Goal: Task Accomplishment & Management: Manage account settings

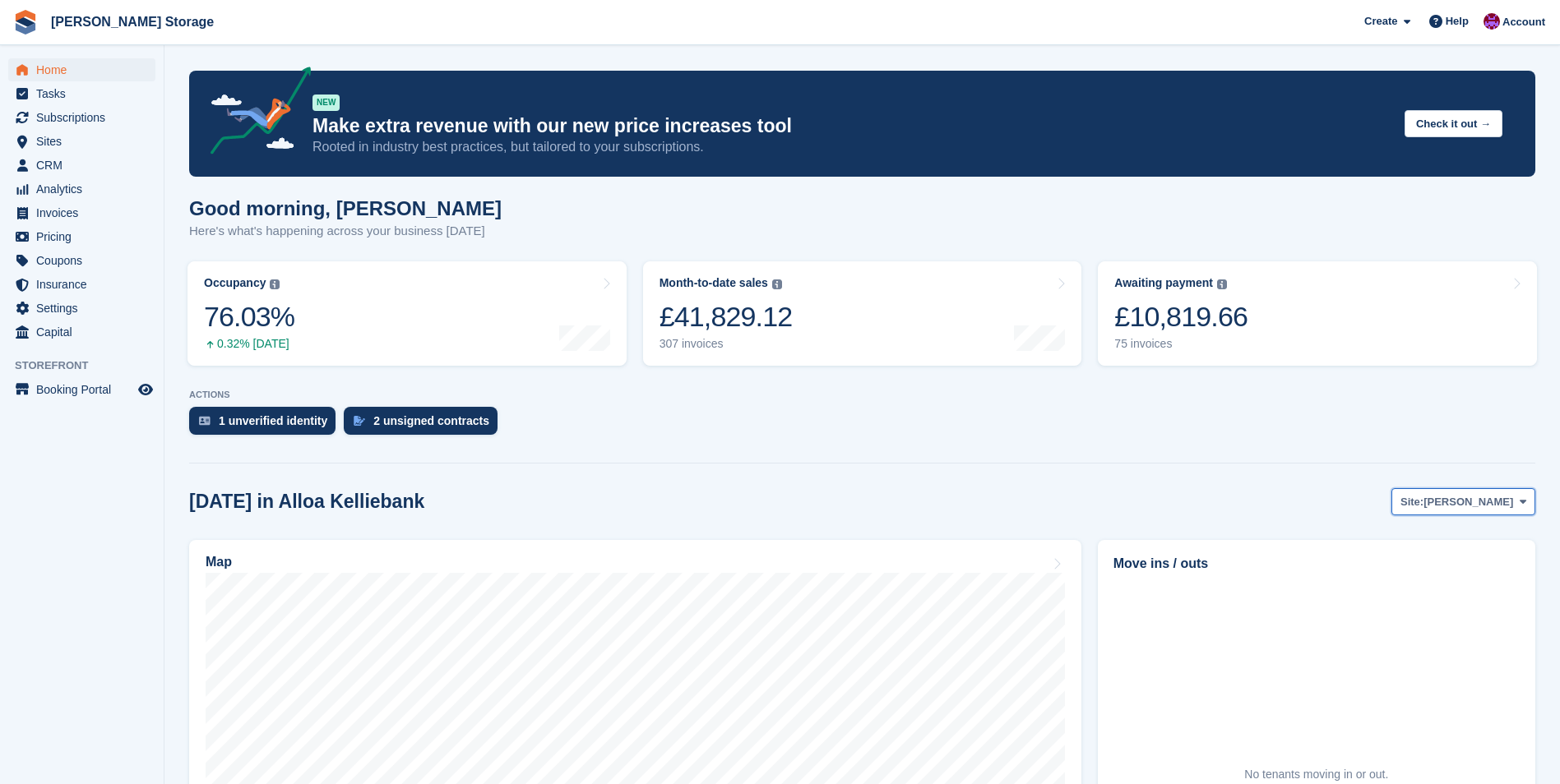
click at [1473, 502] on span "[PERSON_NAME]" at bounding box center [1469, 502] width 89 height 17
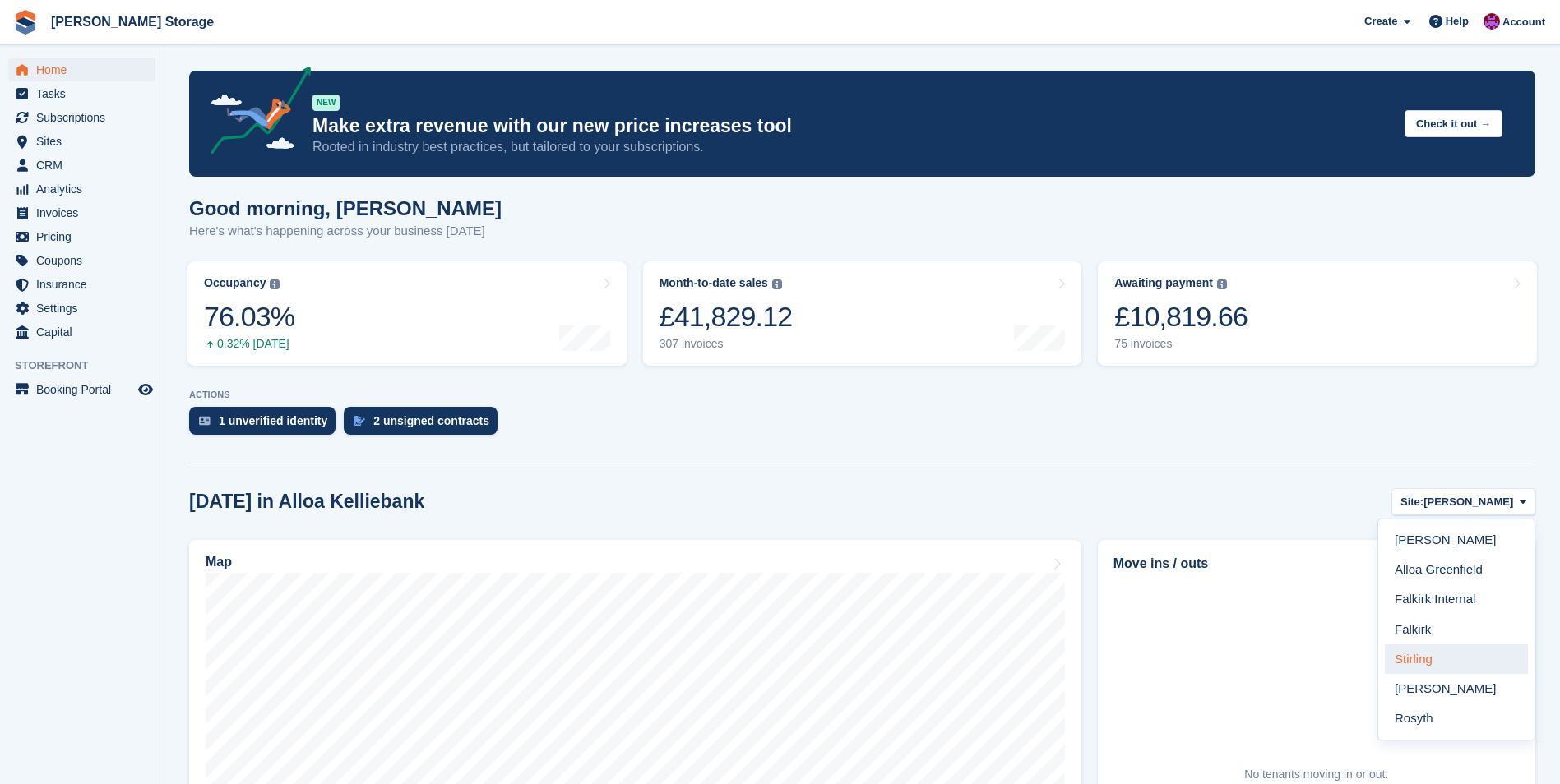
click at [1441, 665] on link "Stirling" at bounding box center [1456, 659] width 143 height 29
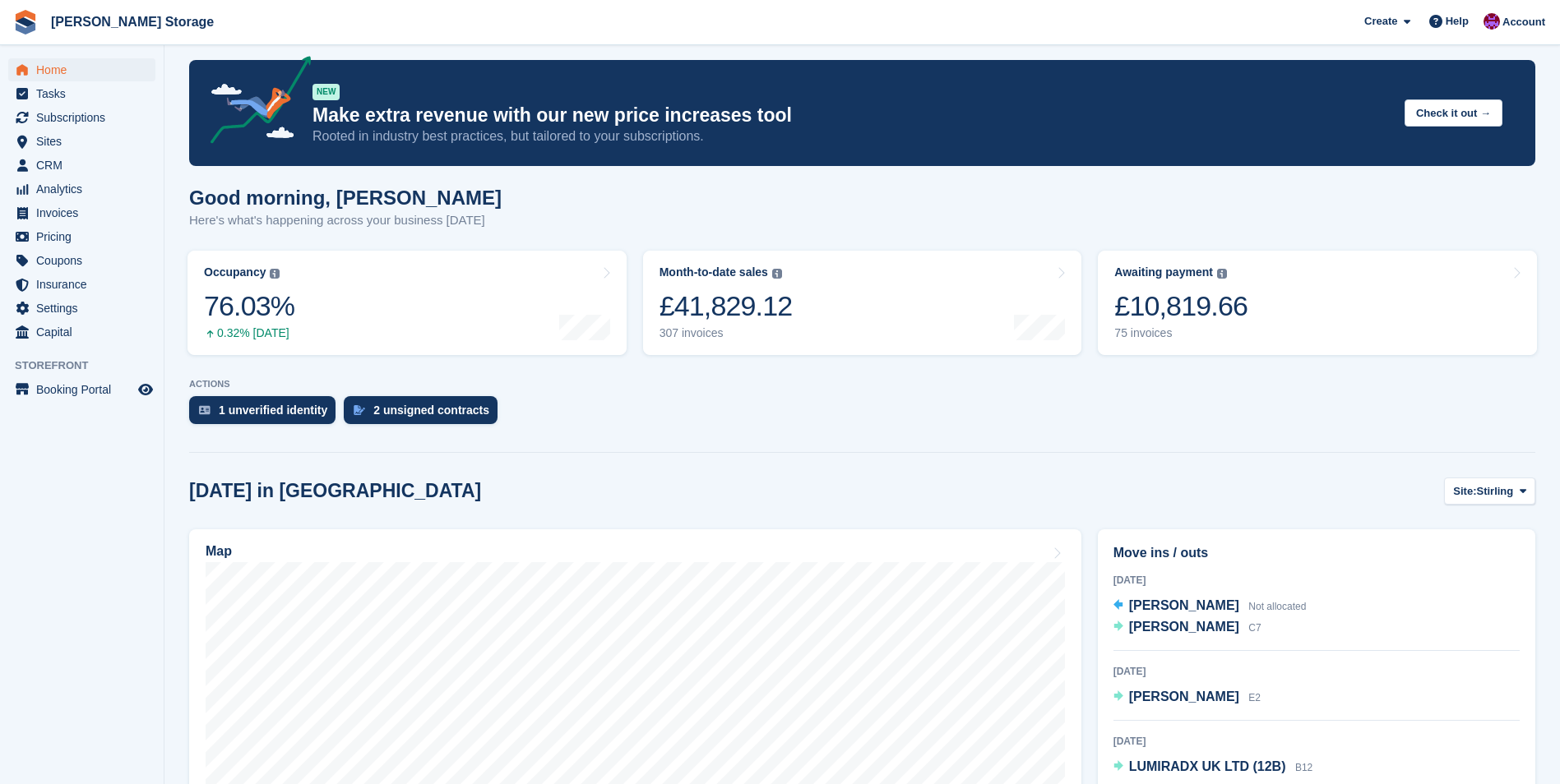
scroll to position [164, 0]
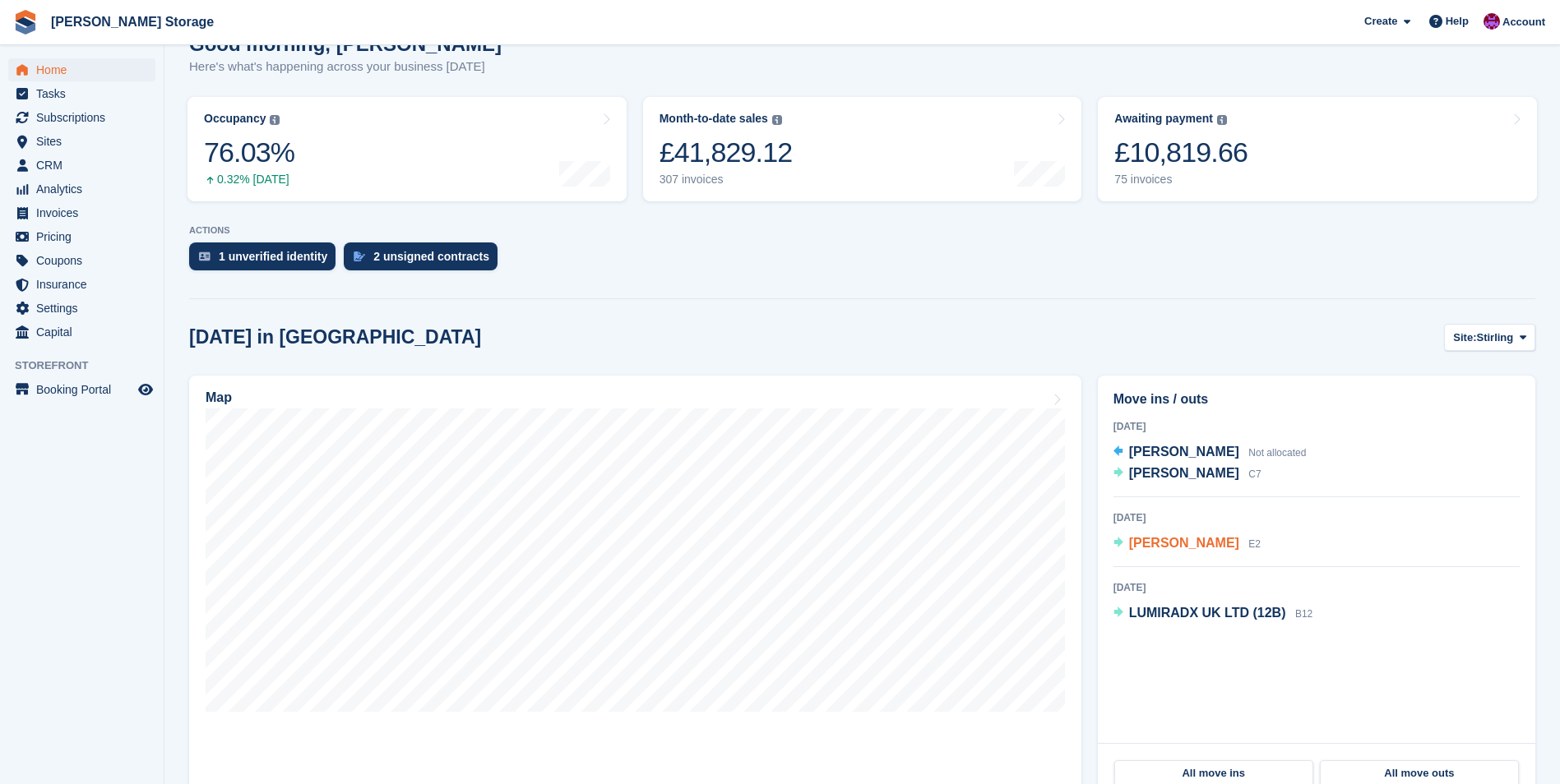
click at [1191, 544] on span "[PERSON_NAME]" at bounding box center [1184, 543] width 110 height 14
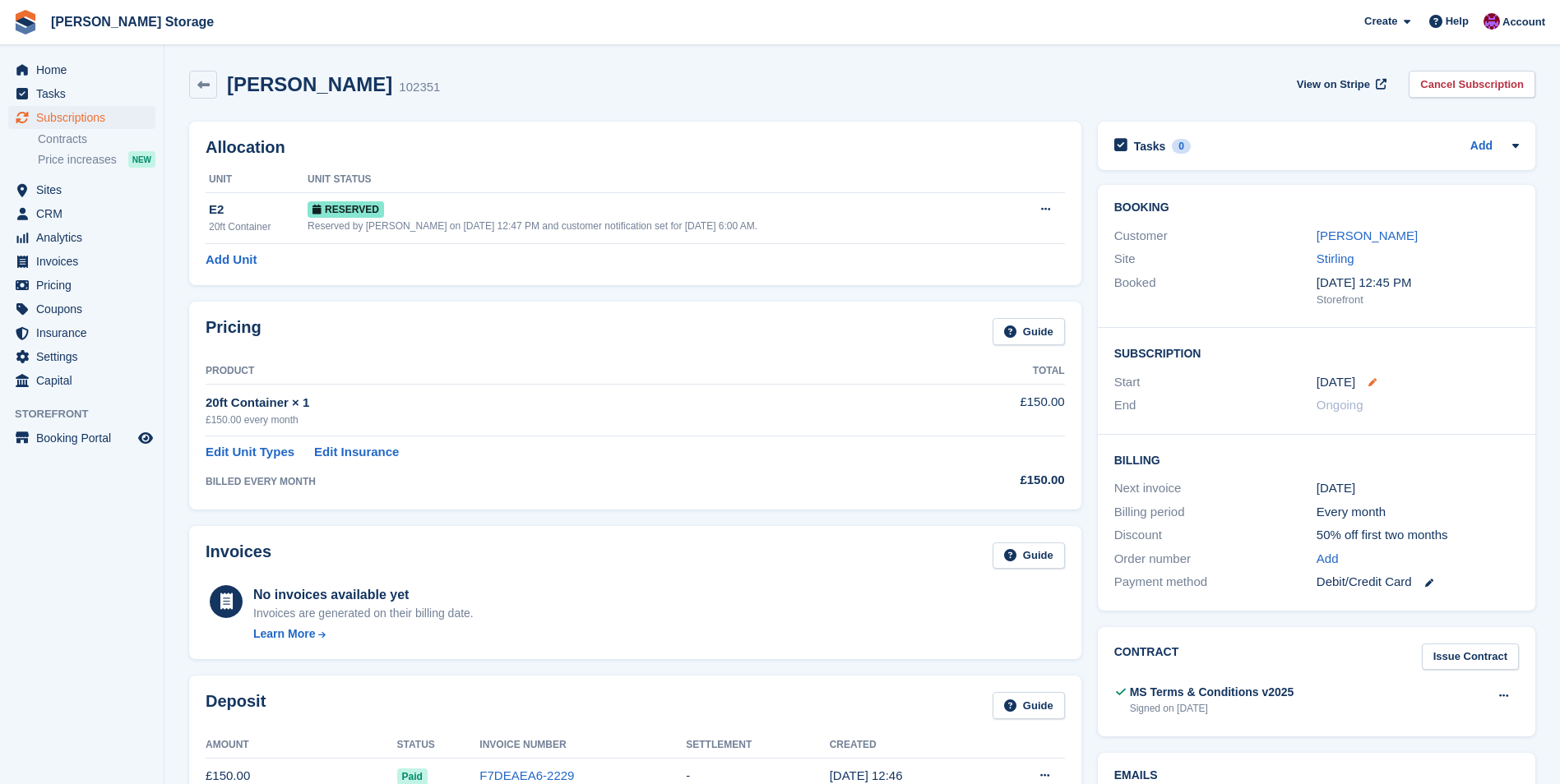
click at [1369, 383] on icon at bounding box center [1372, 382] width 8 height 8
select select "*"
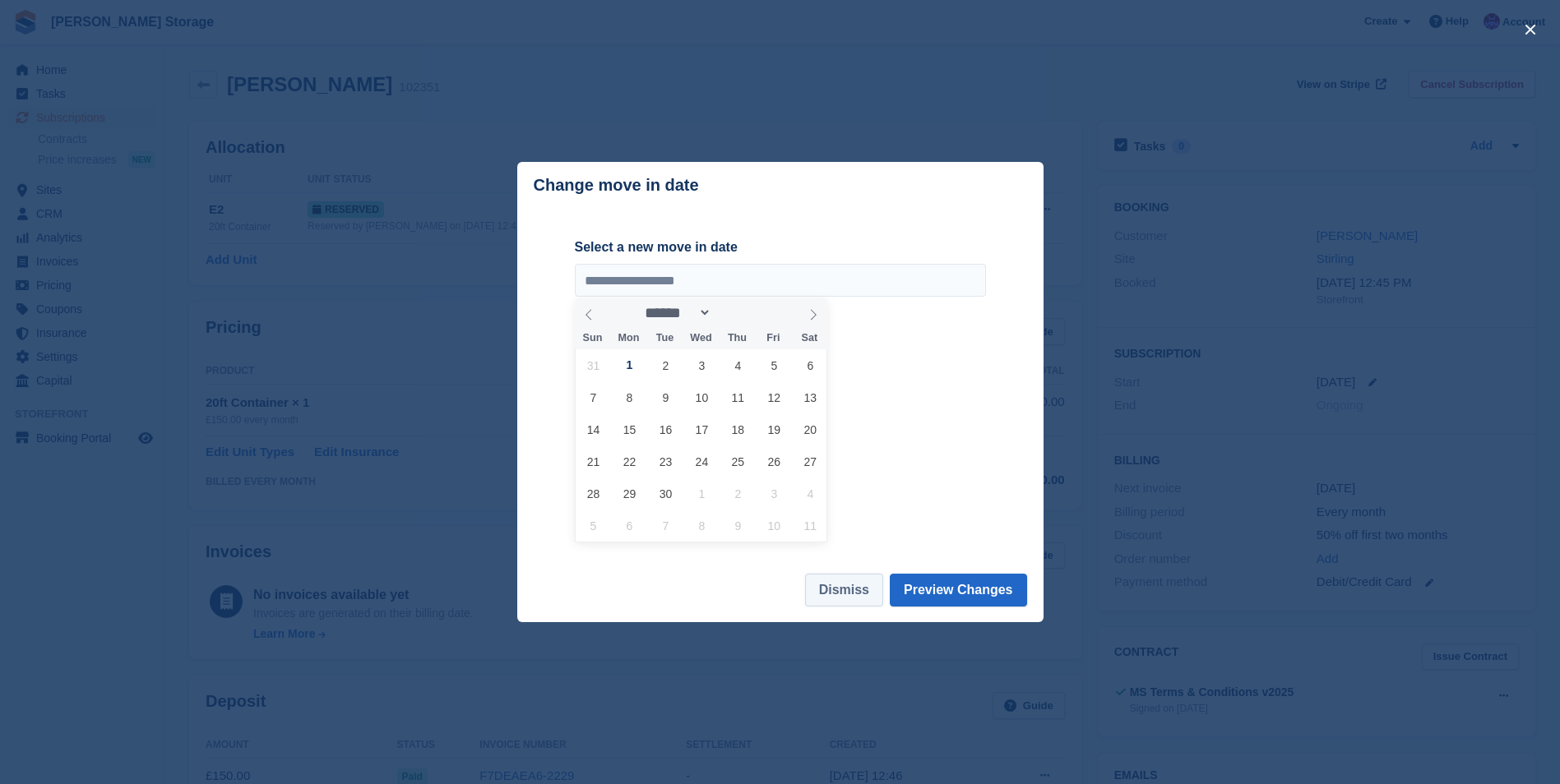
click at [858, 588] on button "Dismiss" at bounding box center [844, 591] width 78 height 33
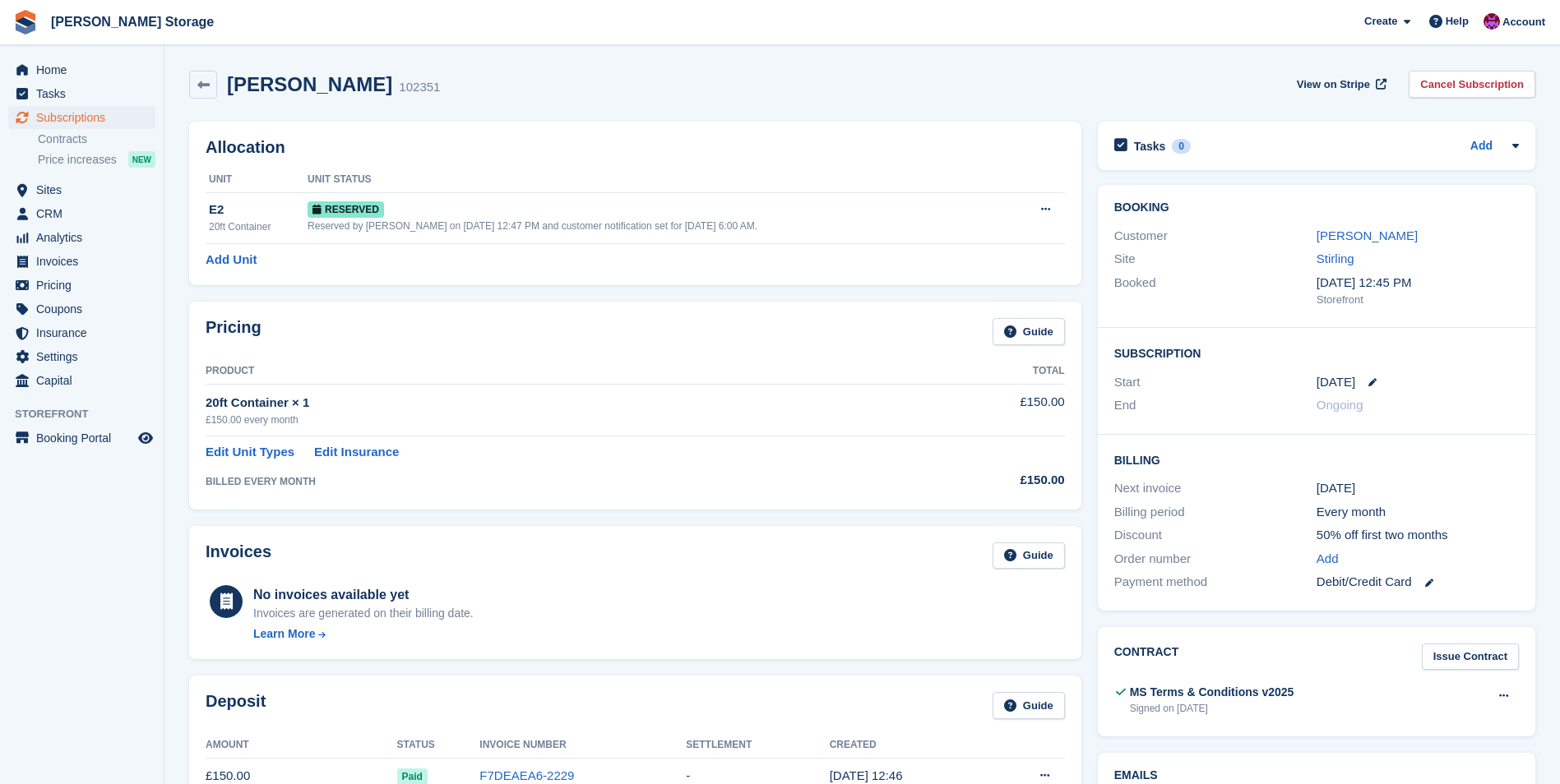
click at [1357, 377] on div "1 Sep" at bounding box center [1418, 382] width 202 height 18
click at [1325, 382] on time "1 Sep" at bounding box center [1336, 382] width 39 height 18
click at [1369, 383] on icon at bounding box center [1372, 382] width 8 height 8
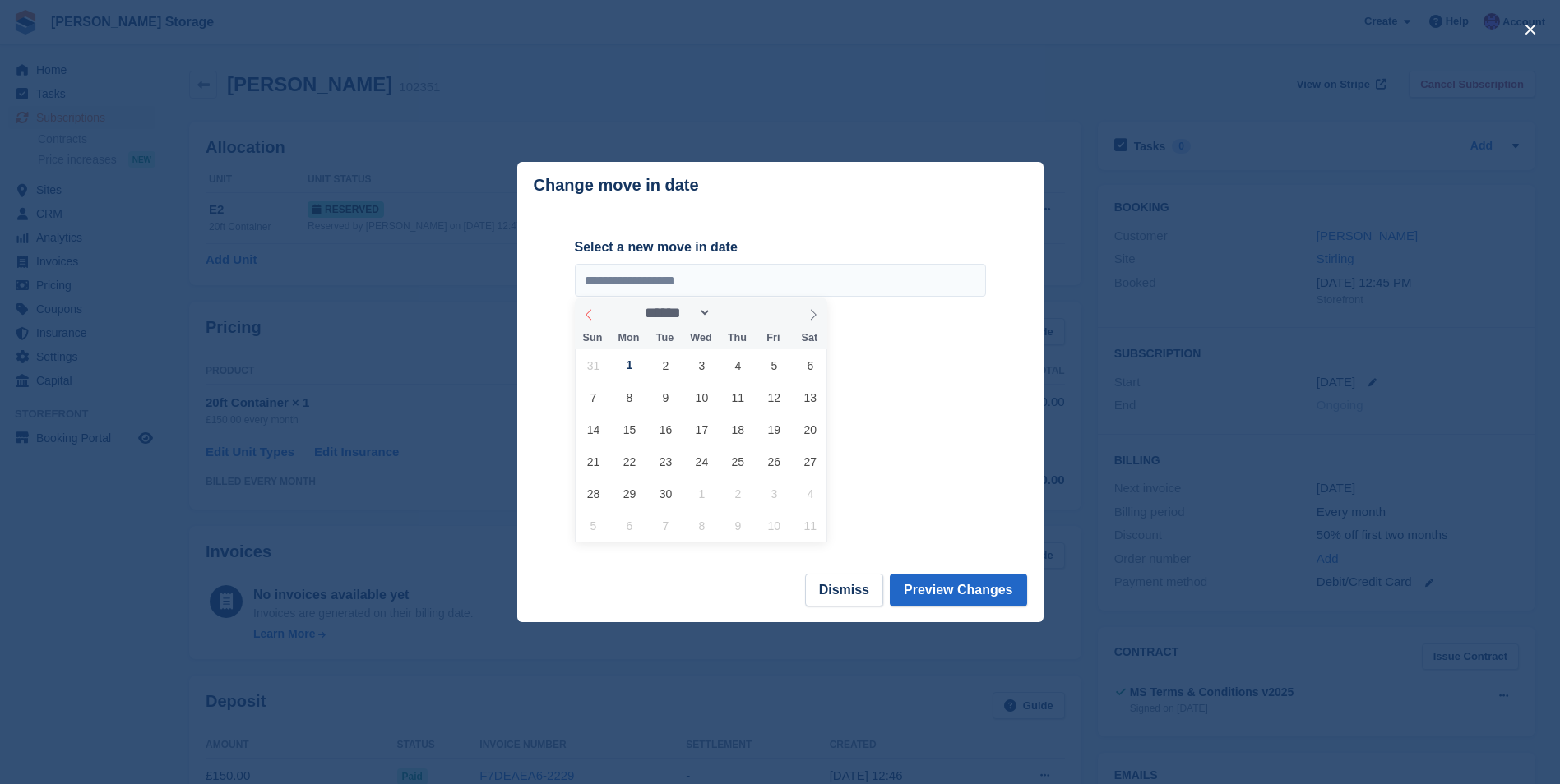
click at [591, 315] on icon at bounding box center [589, 315] width 12 height 12
select select "*"
click at [777, 494] on span "29" at bounding box center [774, 494] width 32 height 32
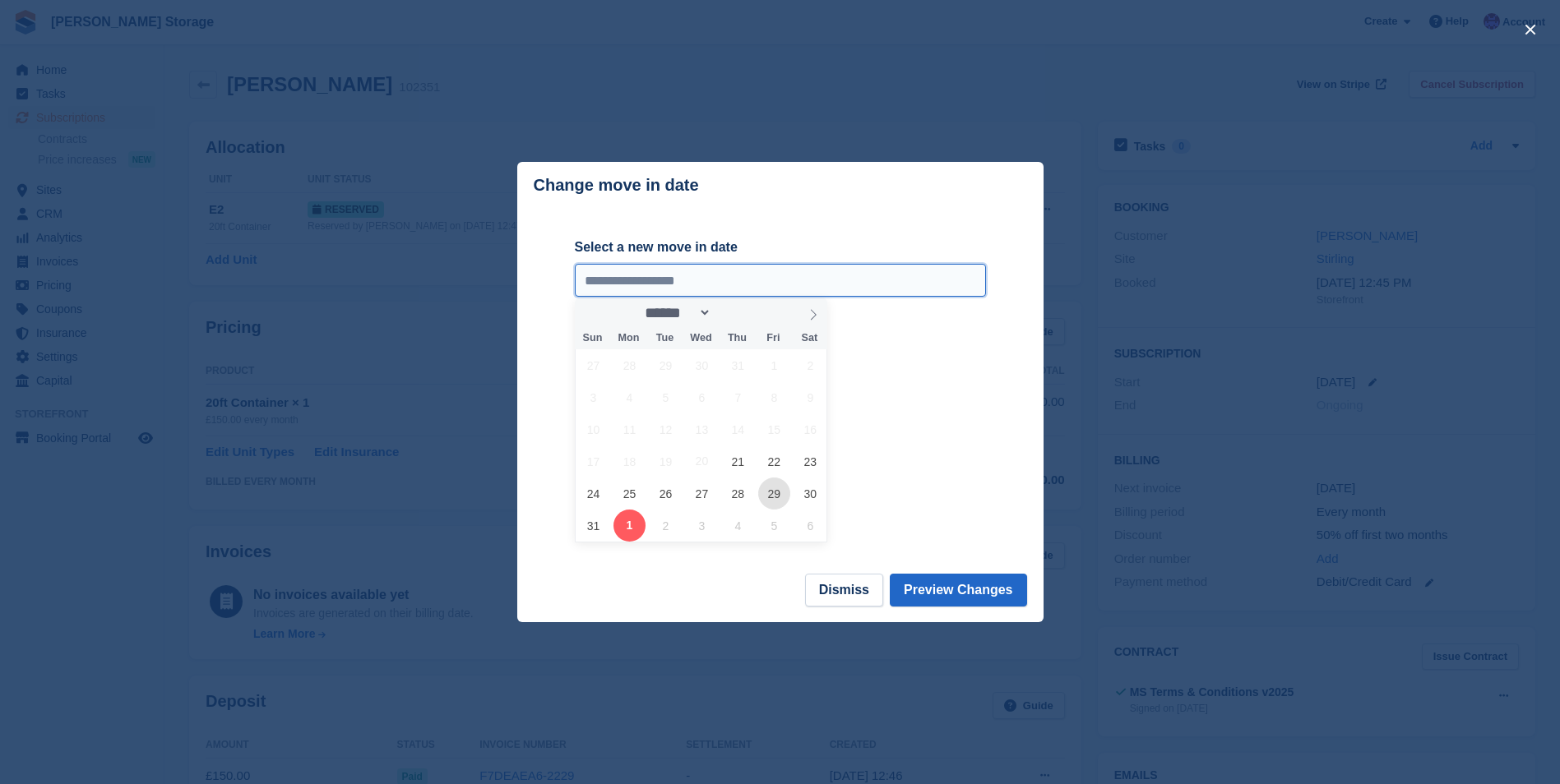
type input "**********"
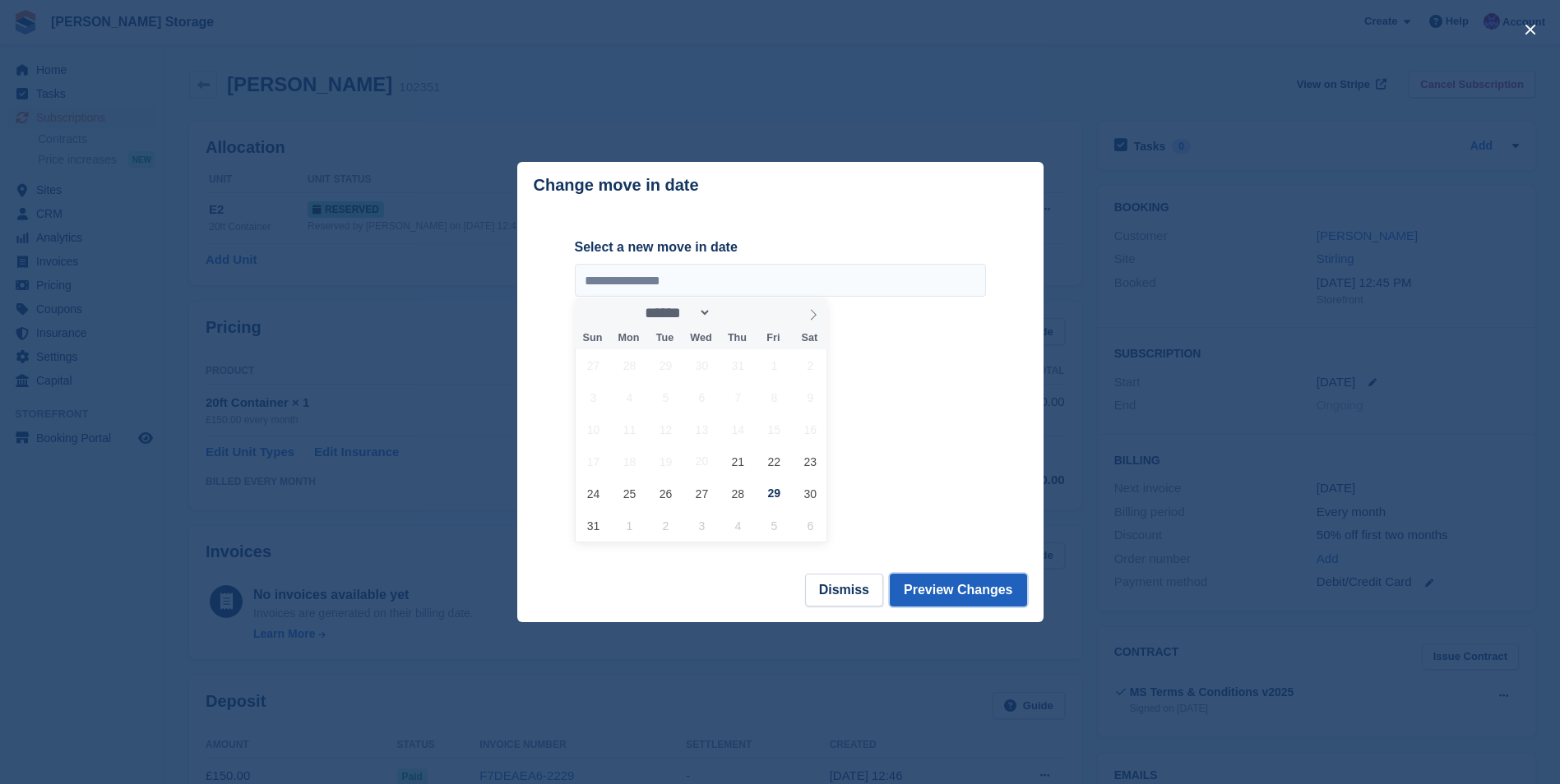
click at [940, 591] on button "Preview Changes" at bounding box center [958, 591] width 137 height 33
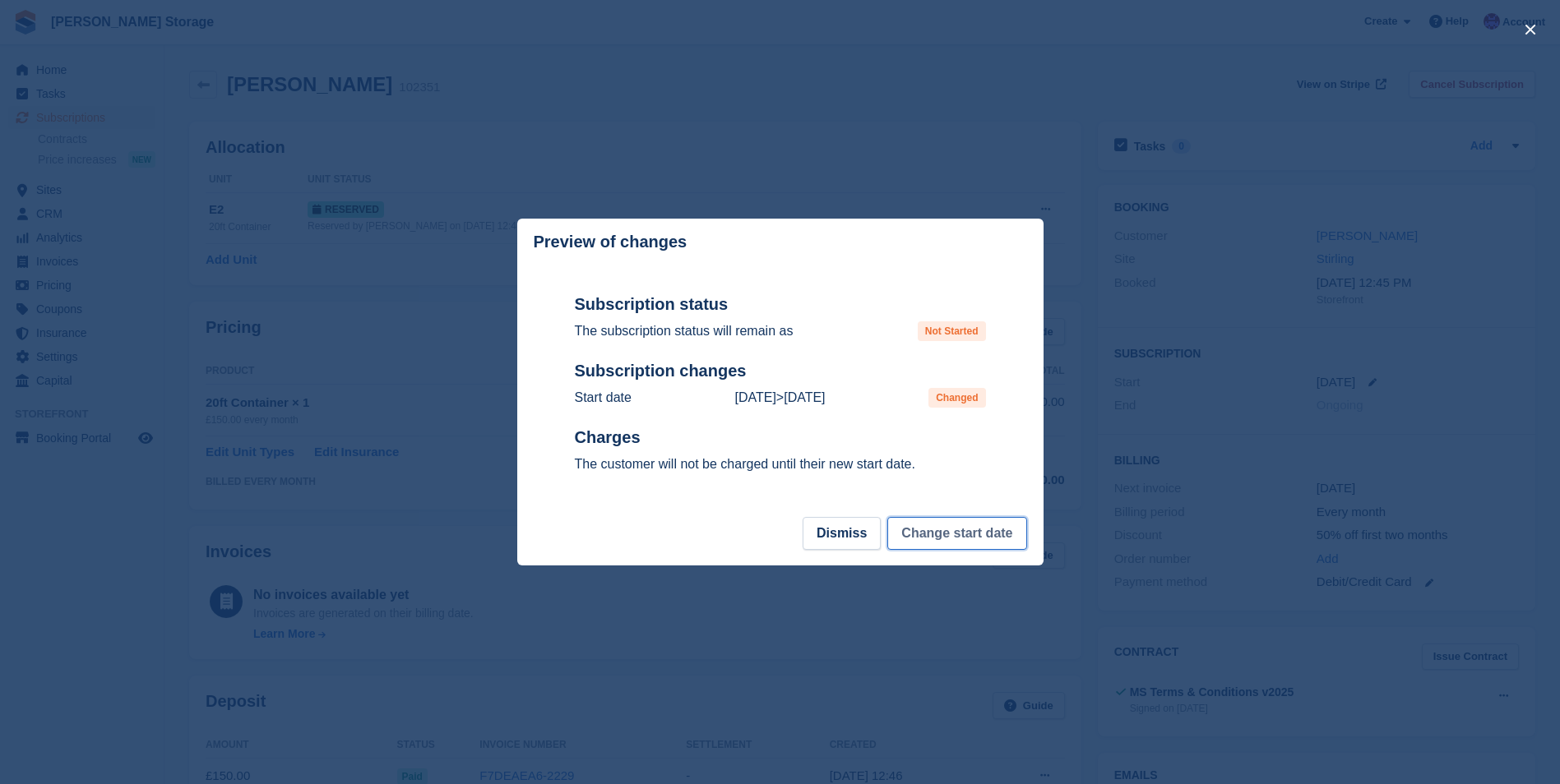
click at [941, 541] on button "Change start date" at bounding box center [956, 533] width 139 height 33
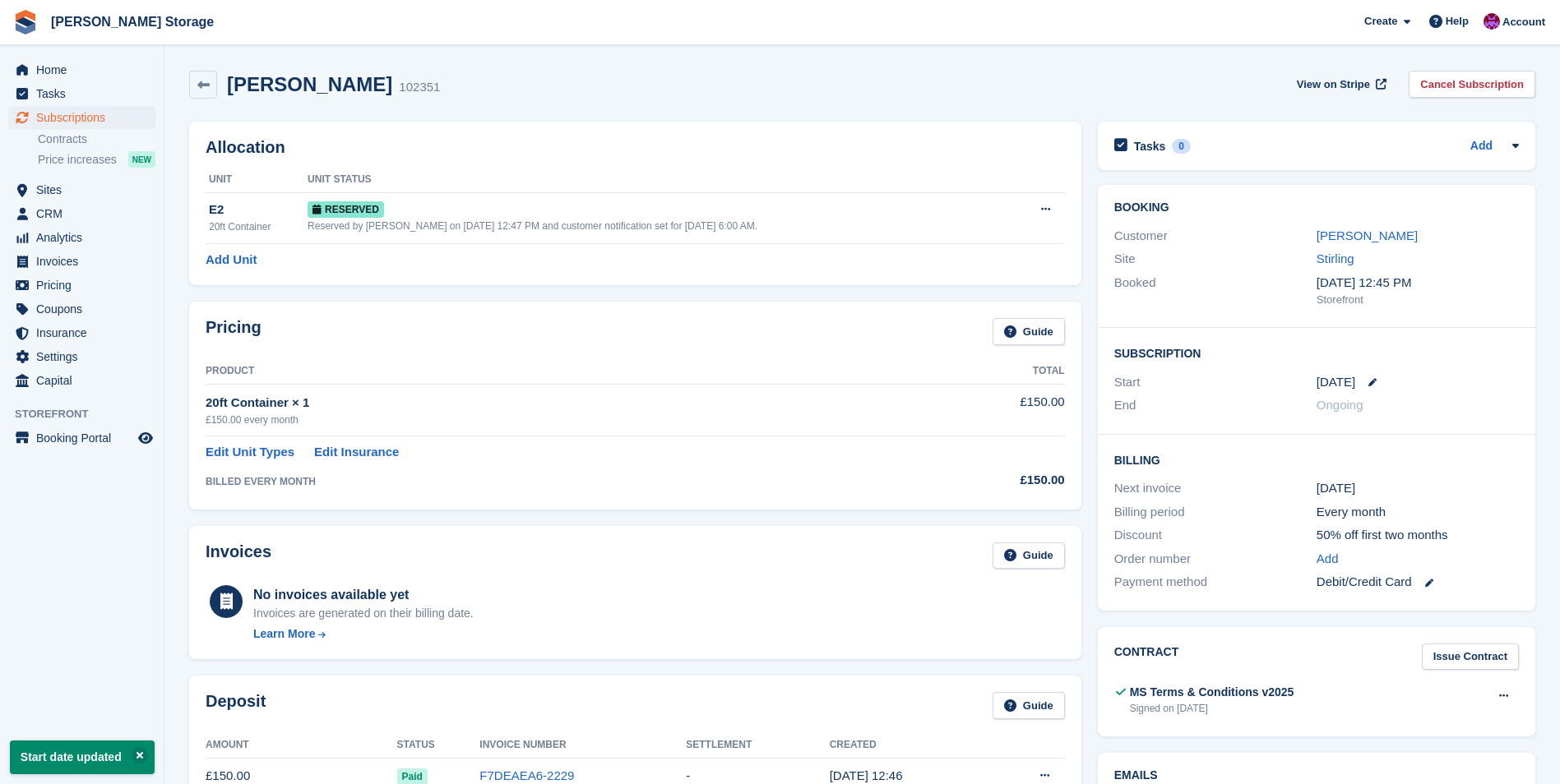
click at [1366, 381] on link at bounding box center [1367, 382] width 21 height 8
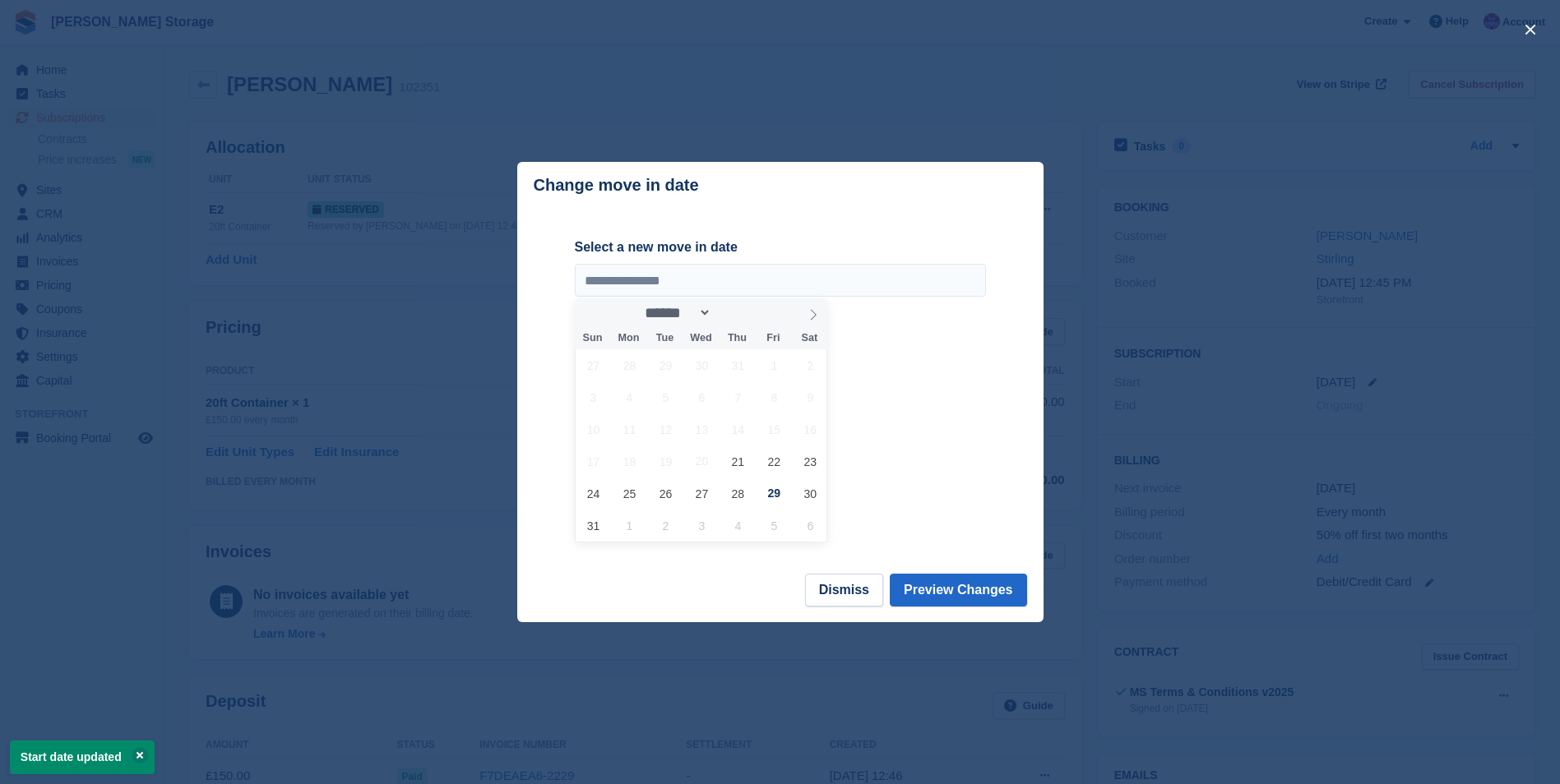
click at [899, 630] on div at bounding box center [780, 392] width 1560 height 784
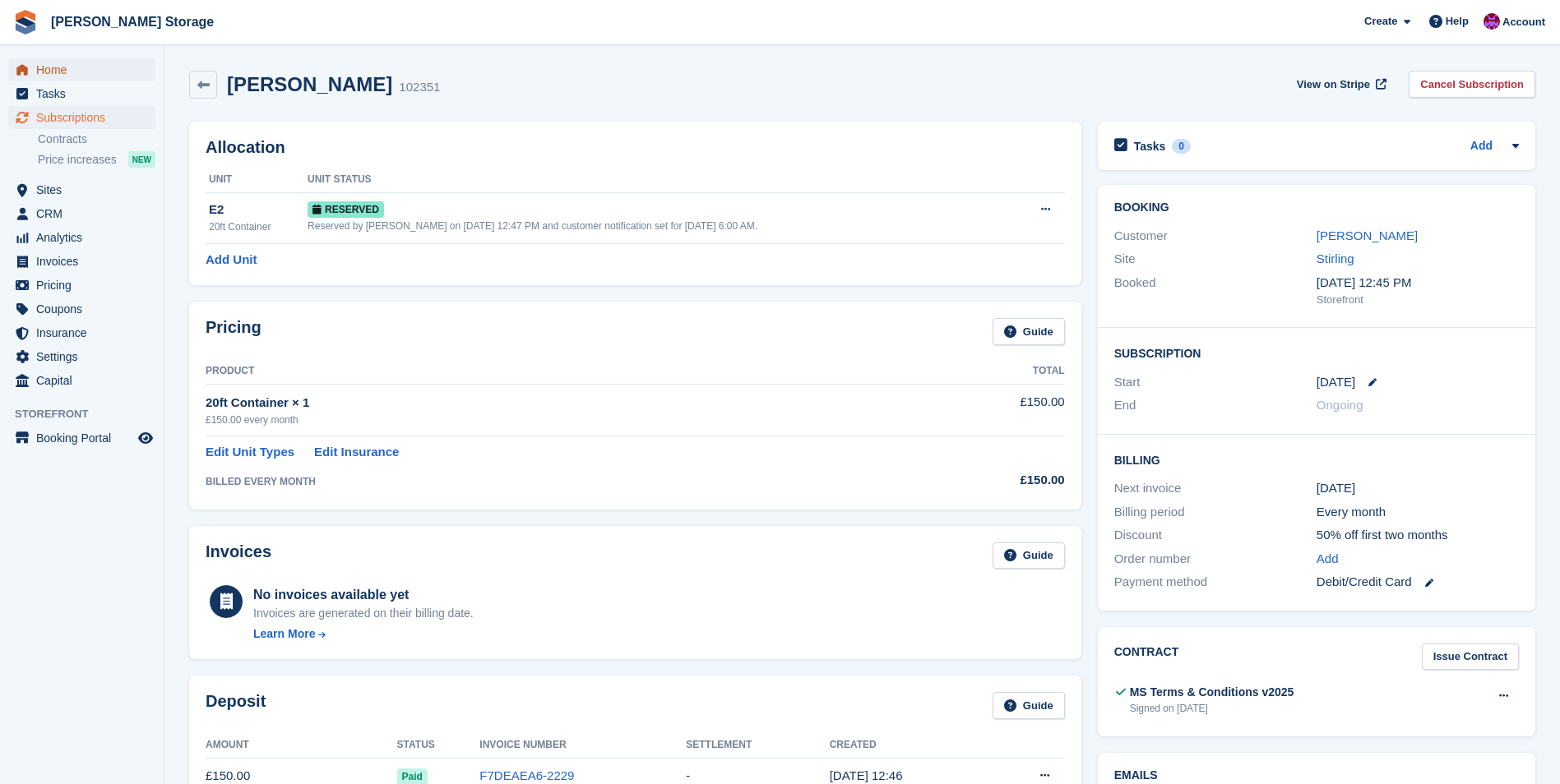
click at [43, 72] on span "Home" at bounding box center [86, 70] width 99 height 23
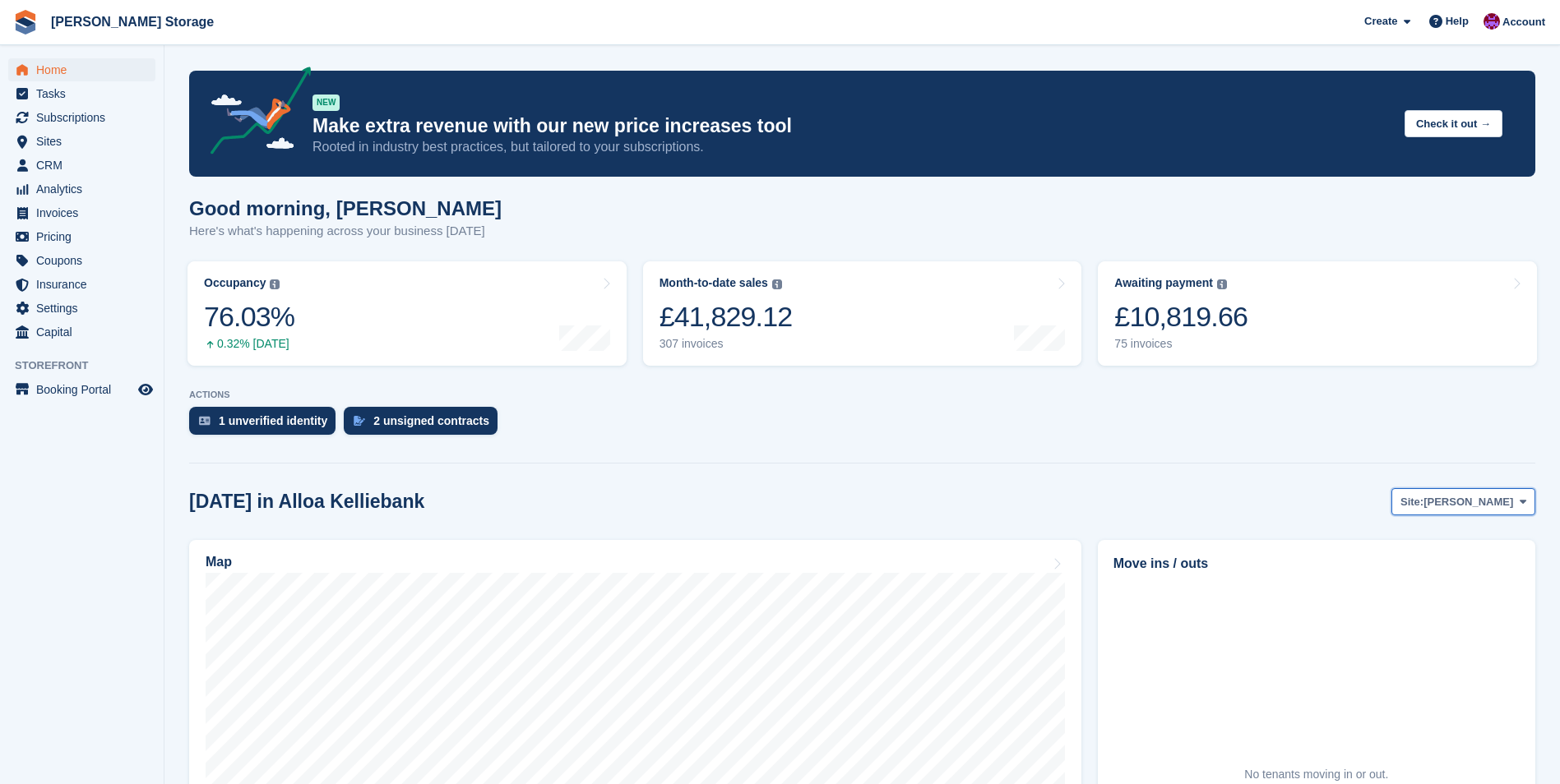
click at [1510, 502] on span "[PERSON_NAME]" at bounding box center [1469, 502] width 89 height 17
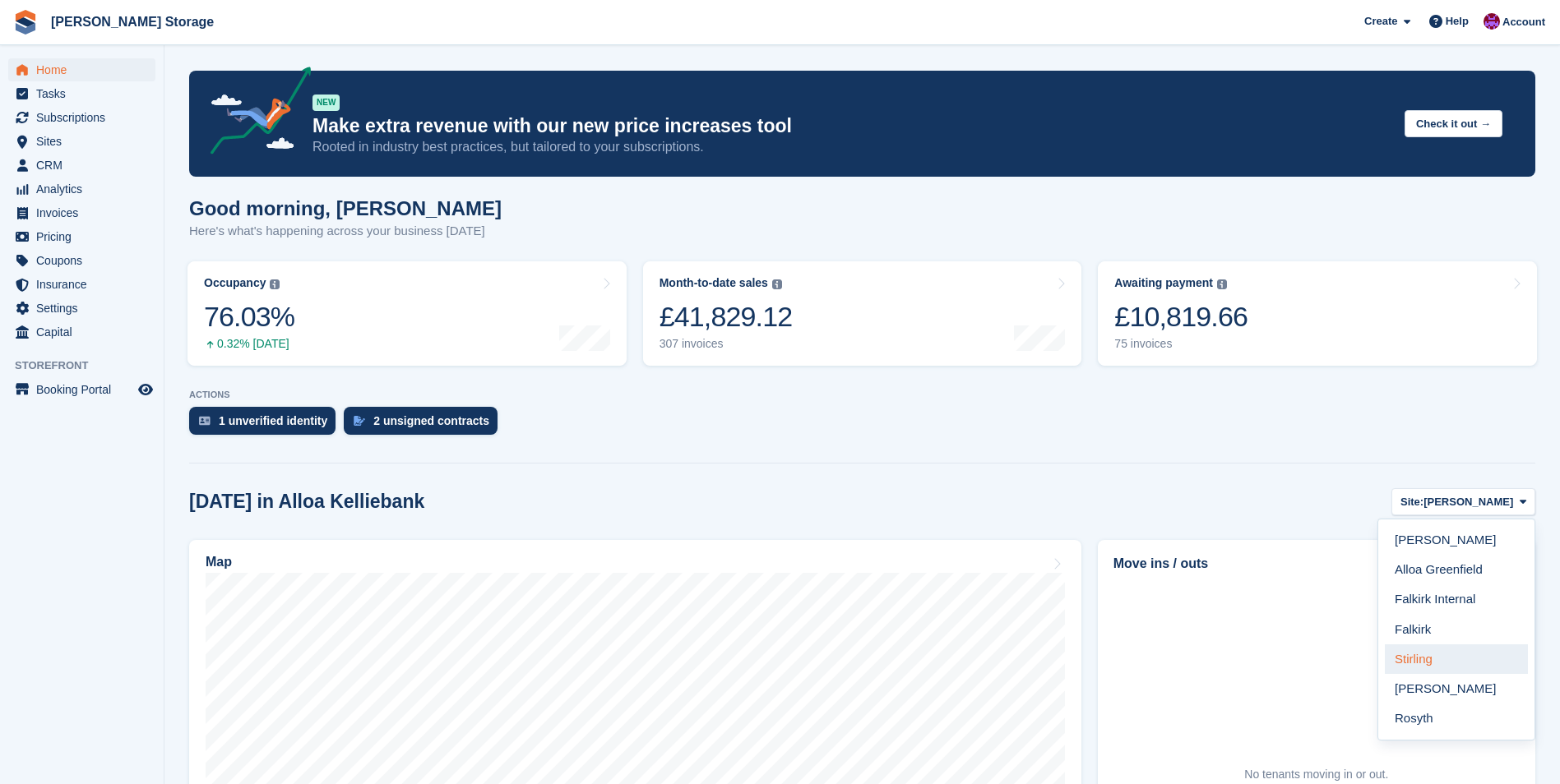
click at [1443, 650] on link "Stirling" at bounding box center [1456, 659] width 143 height 29
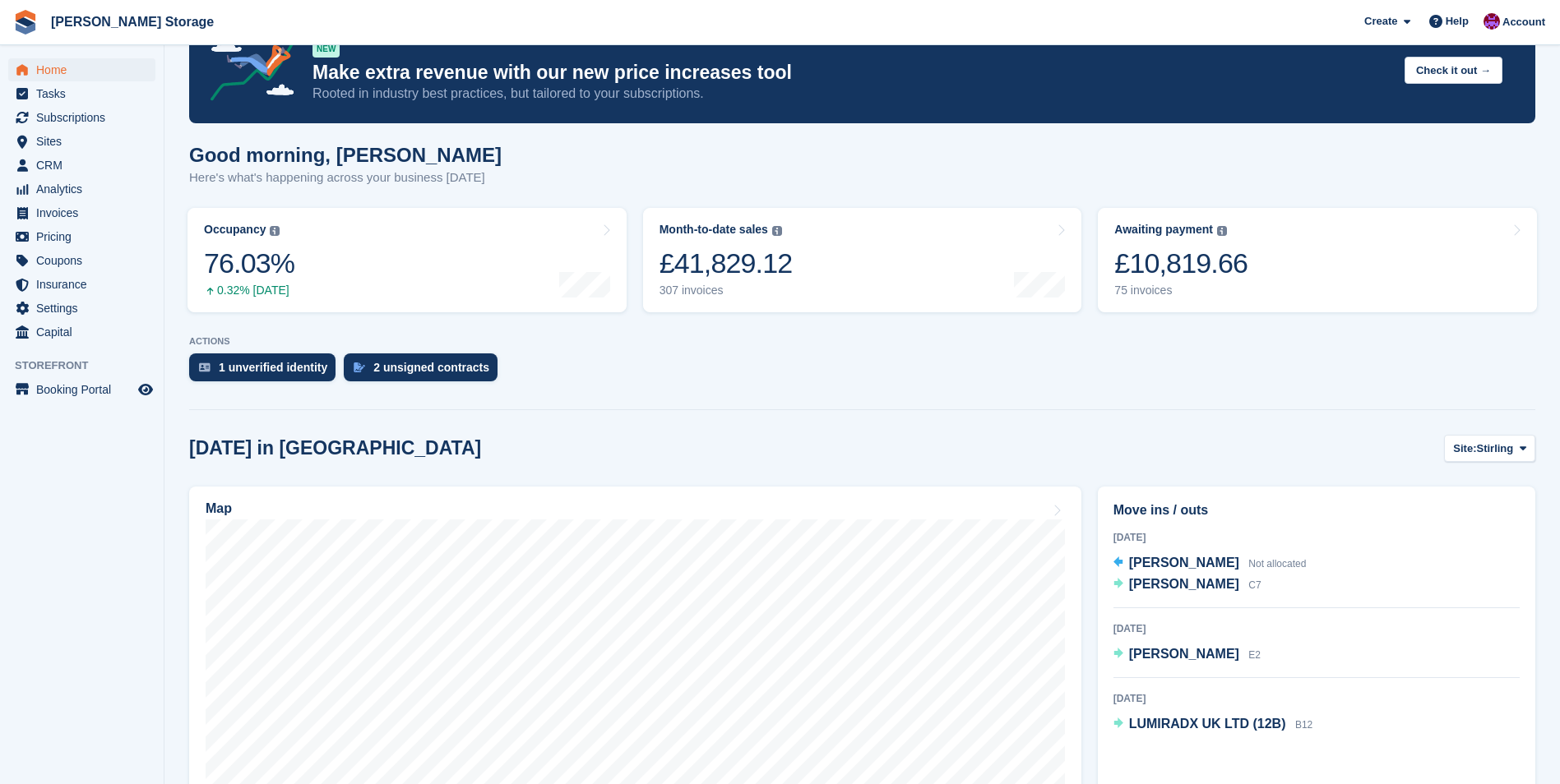
scroll to position [83, 0]
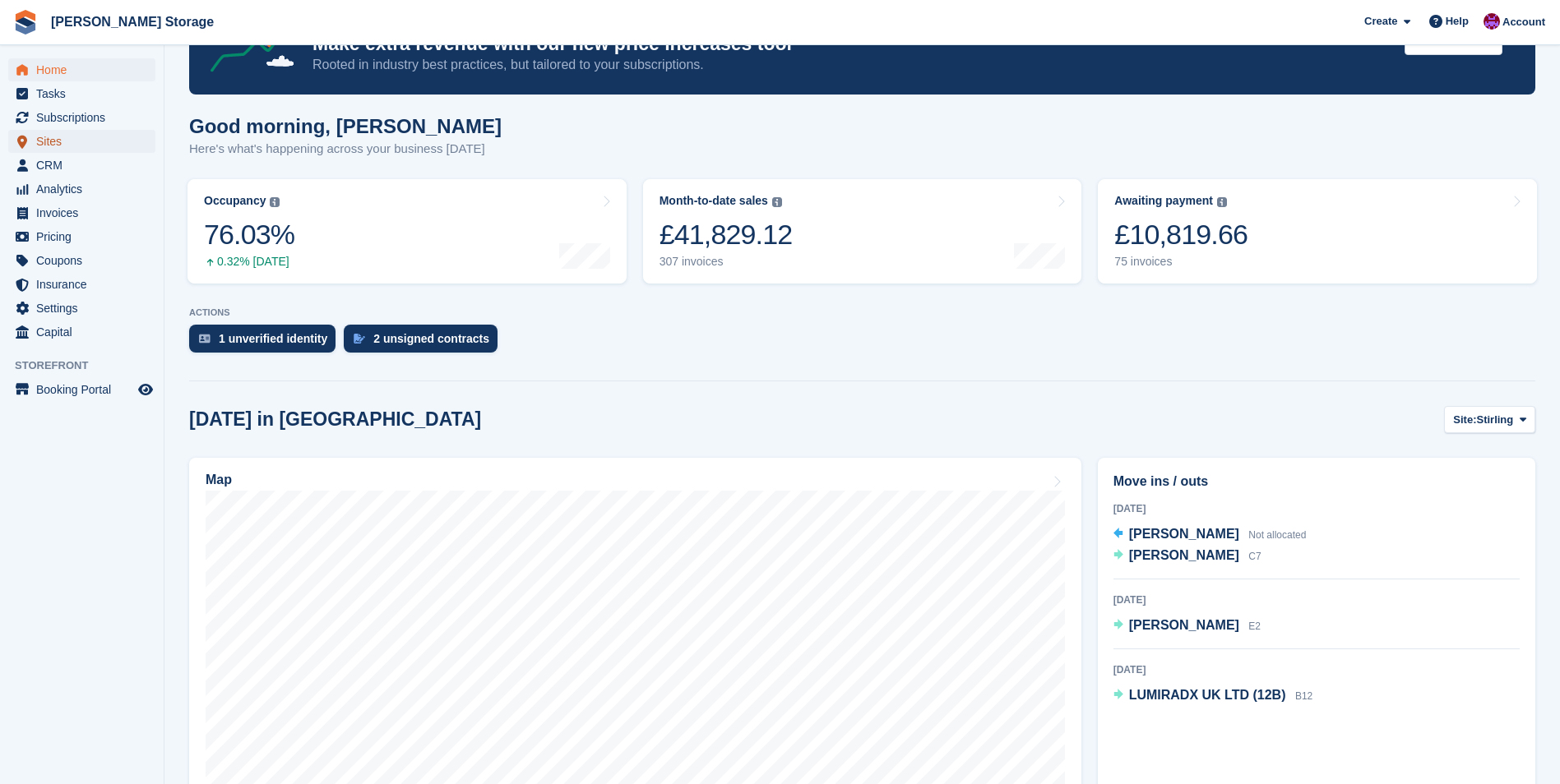
click at [52, 148] on span "Sites" at bounding box center [86, 142] width 99 height 23
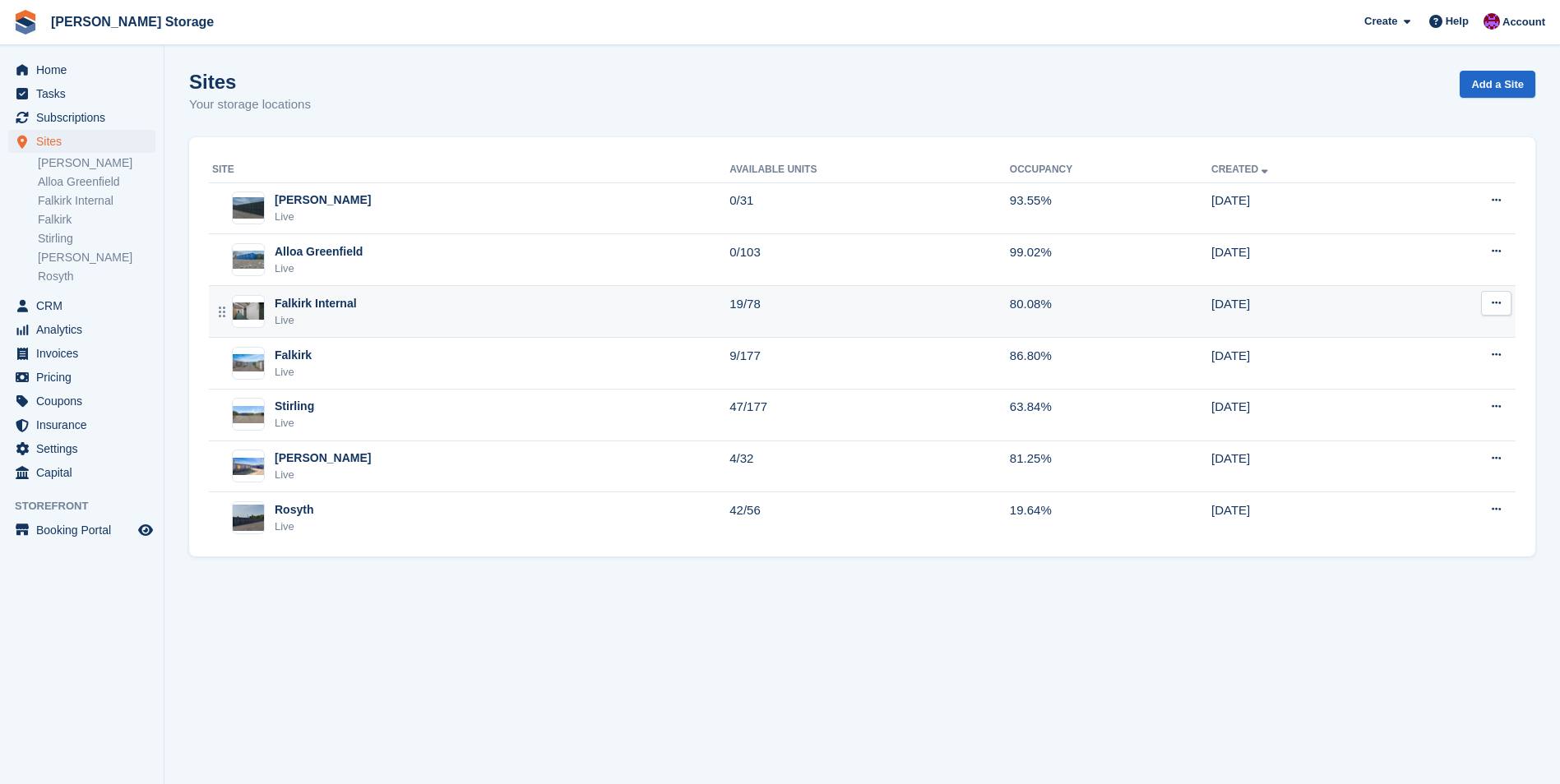
click at [410, 324] on div "Falkirk Internal Live" at bounding box center [470, 312] width 517 height 34
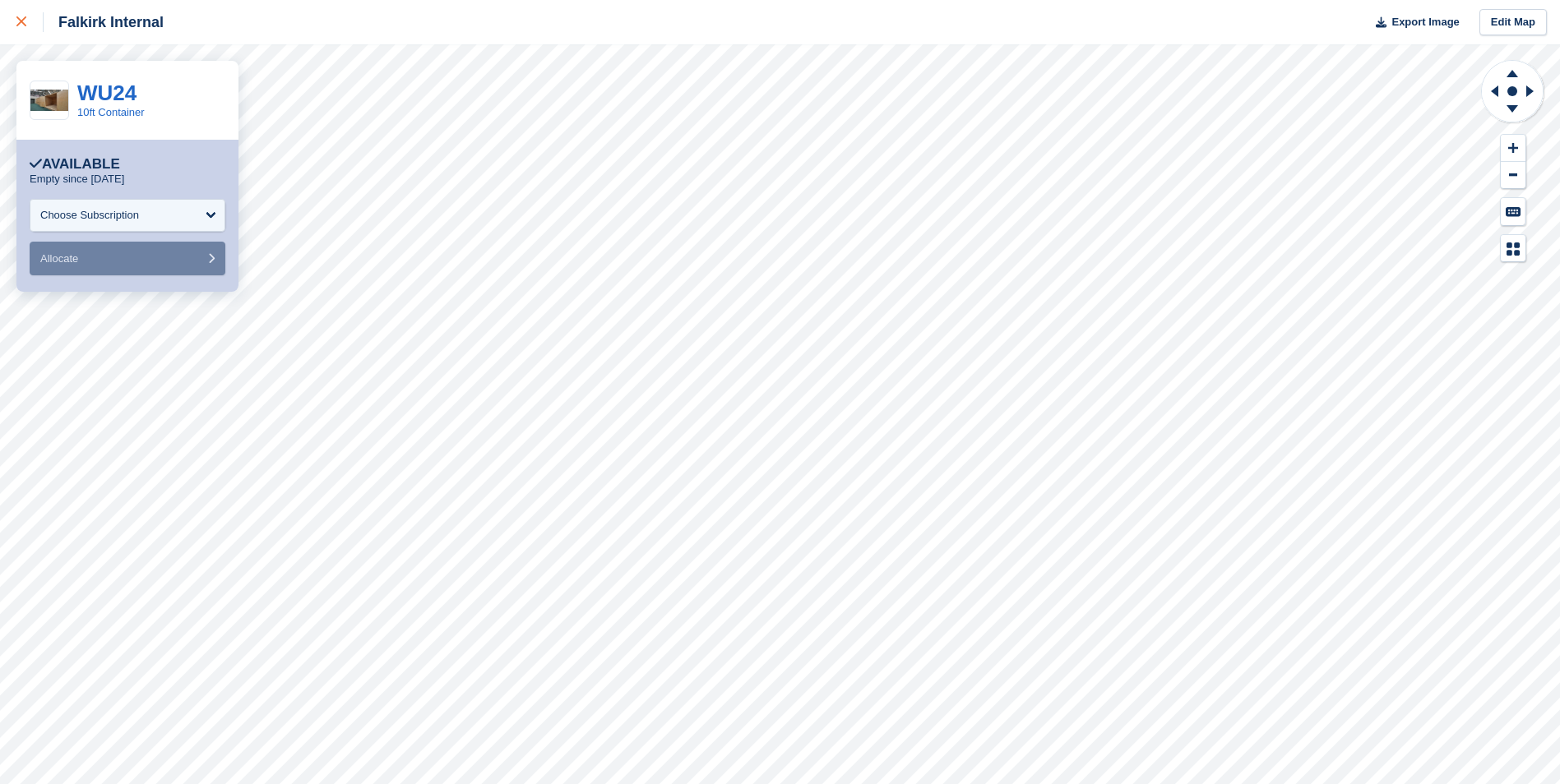
click at [21, 18] on icon at bounding box center [21, 21] width 10 height 10
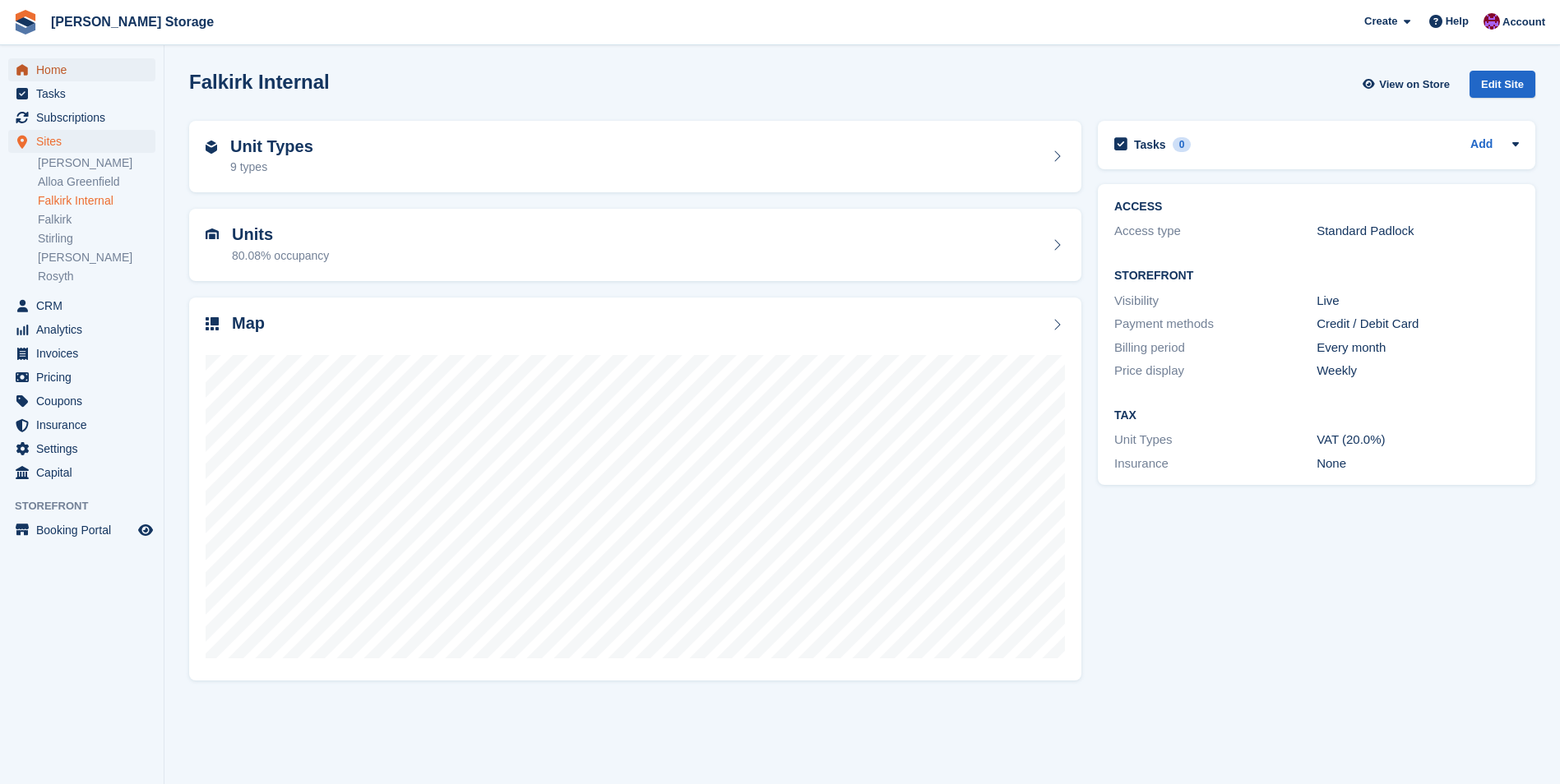
click at [51, 69] on span "Home" at bounding box center [86, 70] width 99 height 23
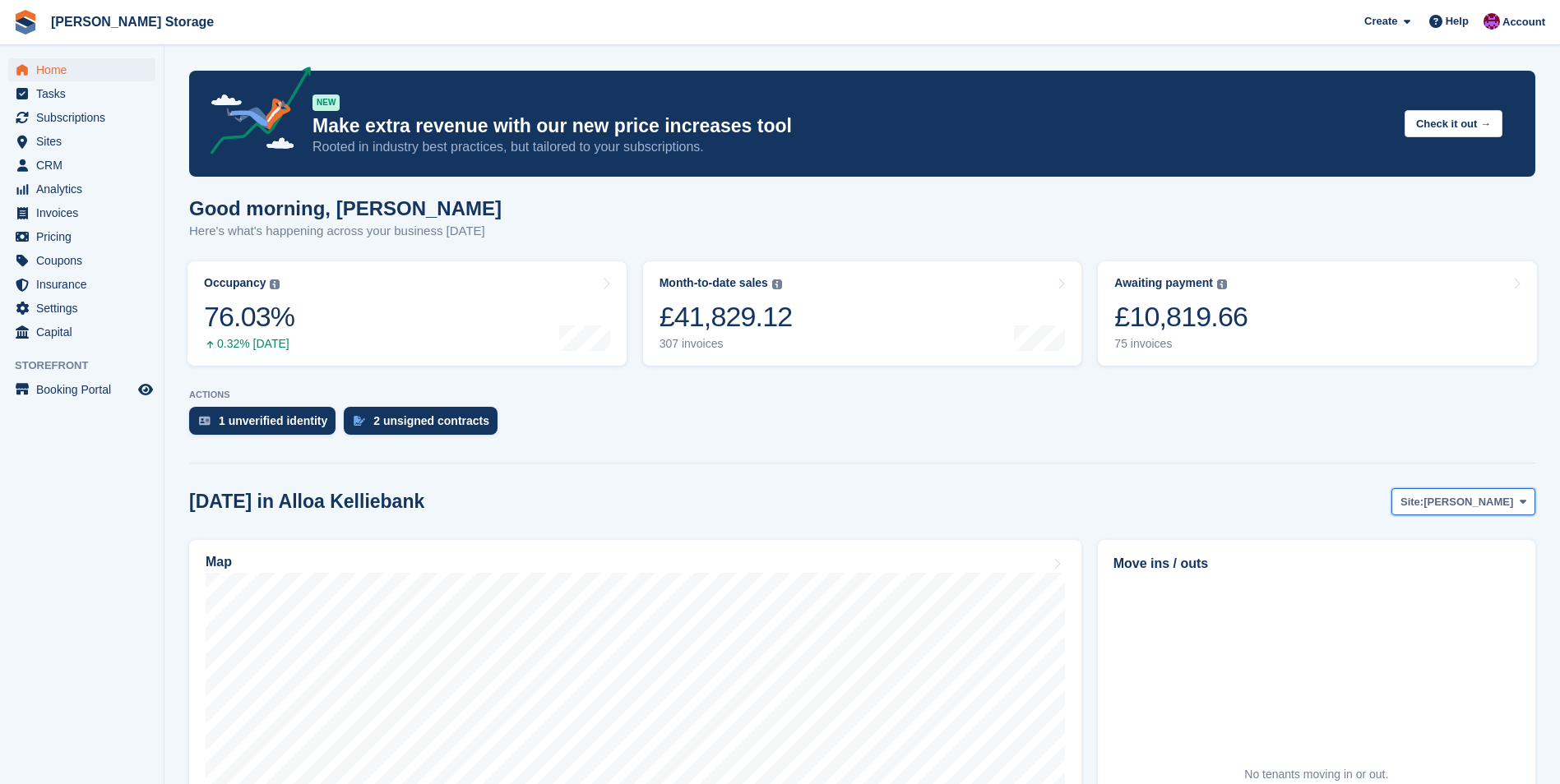
click at [1508, 498] on span "[PERSON_NAME]" at bounding box center [1469, 502] width 89 height 17
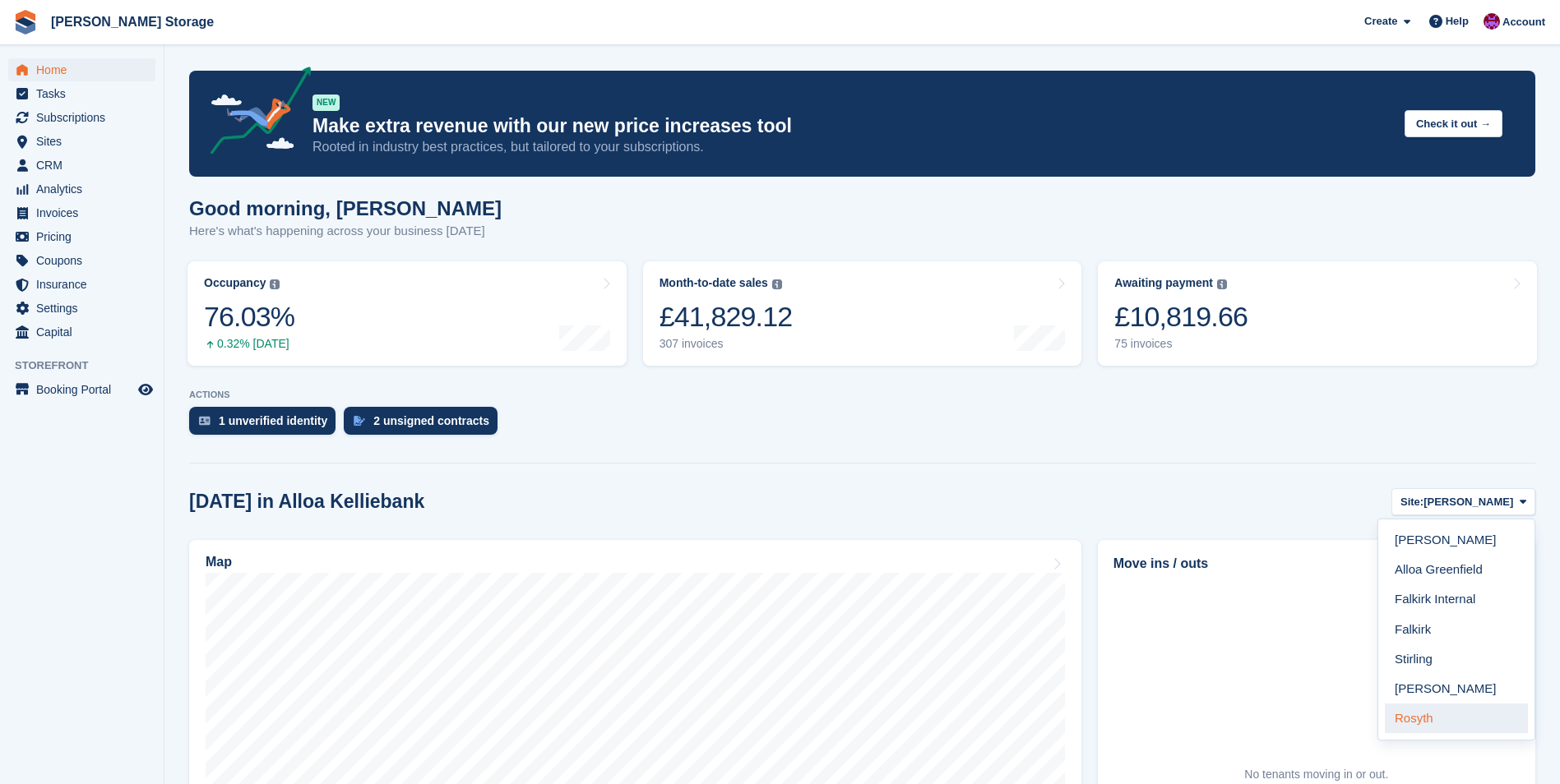
click at [1452, 722] on link "Rosyth" at bounding box center [1456, 718] width 143 height 29
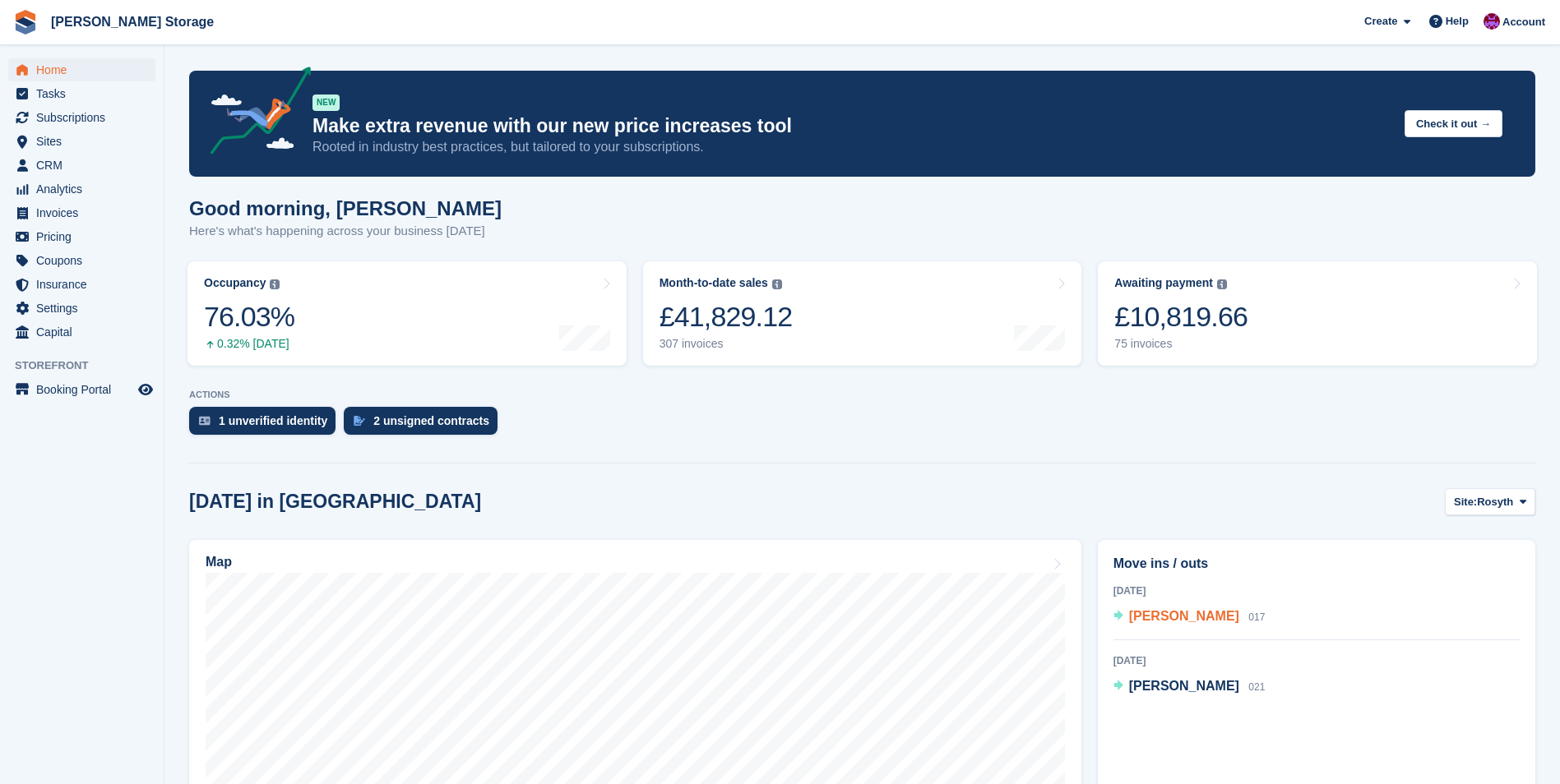
click at [1169, 621] on span "[PERSON_NAME]" at bounding box center [1184, 616] width 110 height 14
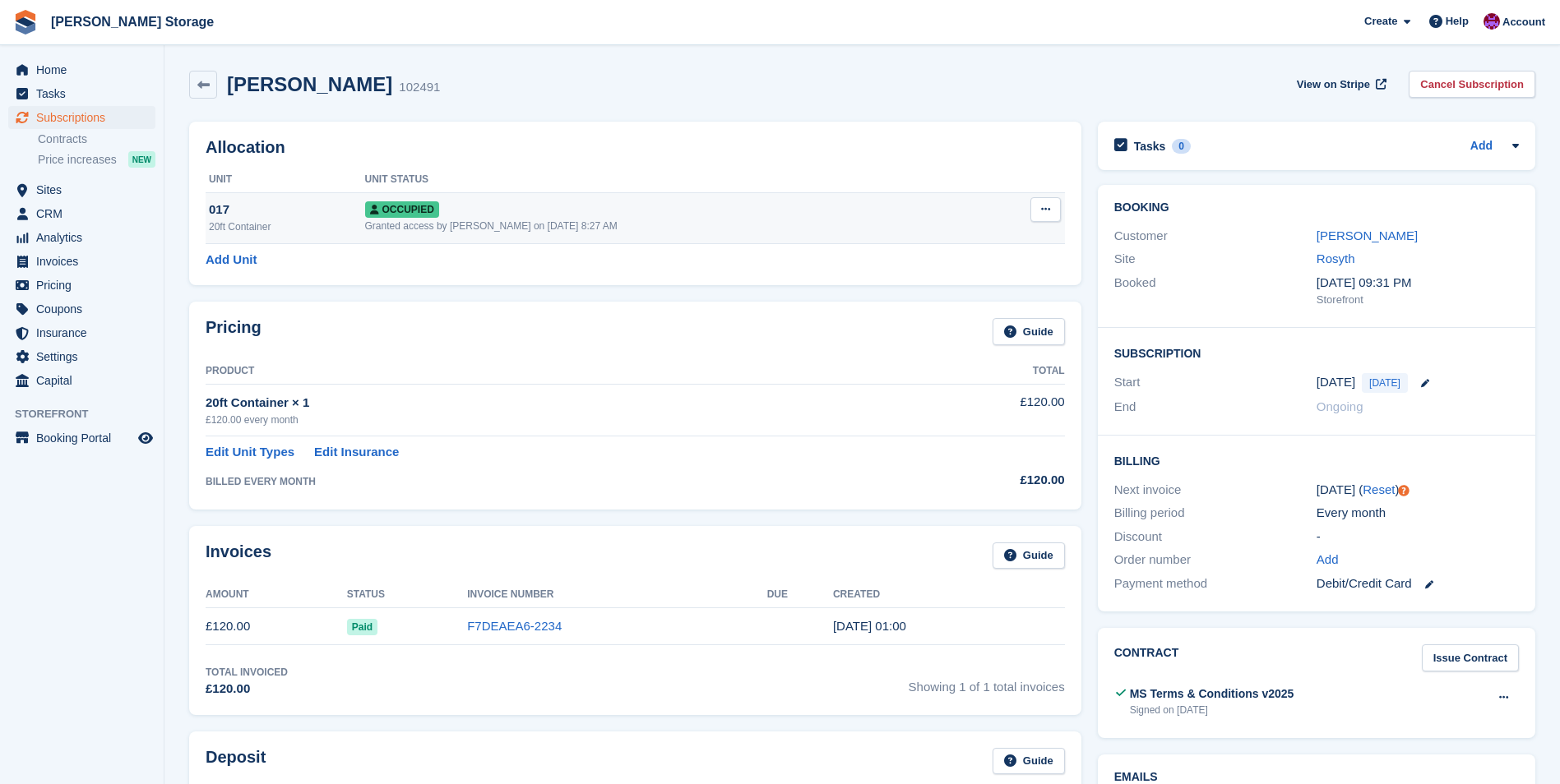
click at [644, 219] on div "Granted access by Audra Whitelaw on 20th Aug, 8:27 AM" at bounding box center [674, 225] width 616 height 15
click at [1356, 239] on link "Jan Kadziela" at bounding box center [1368, 235] width 101 height 14
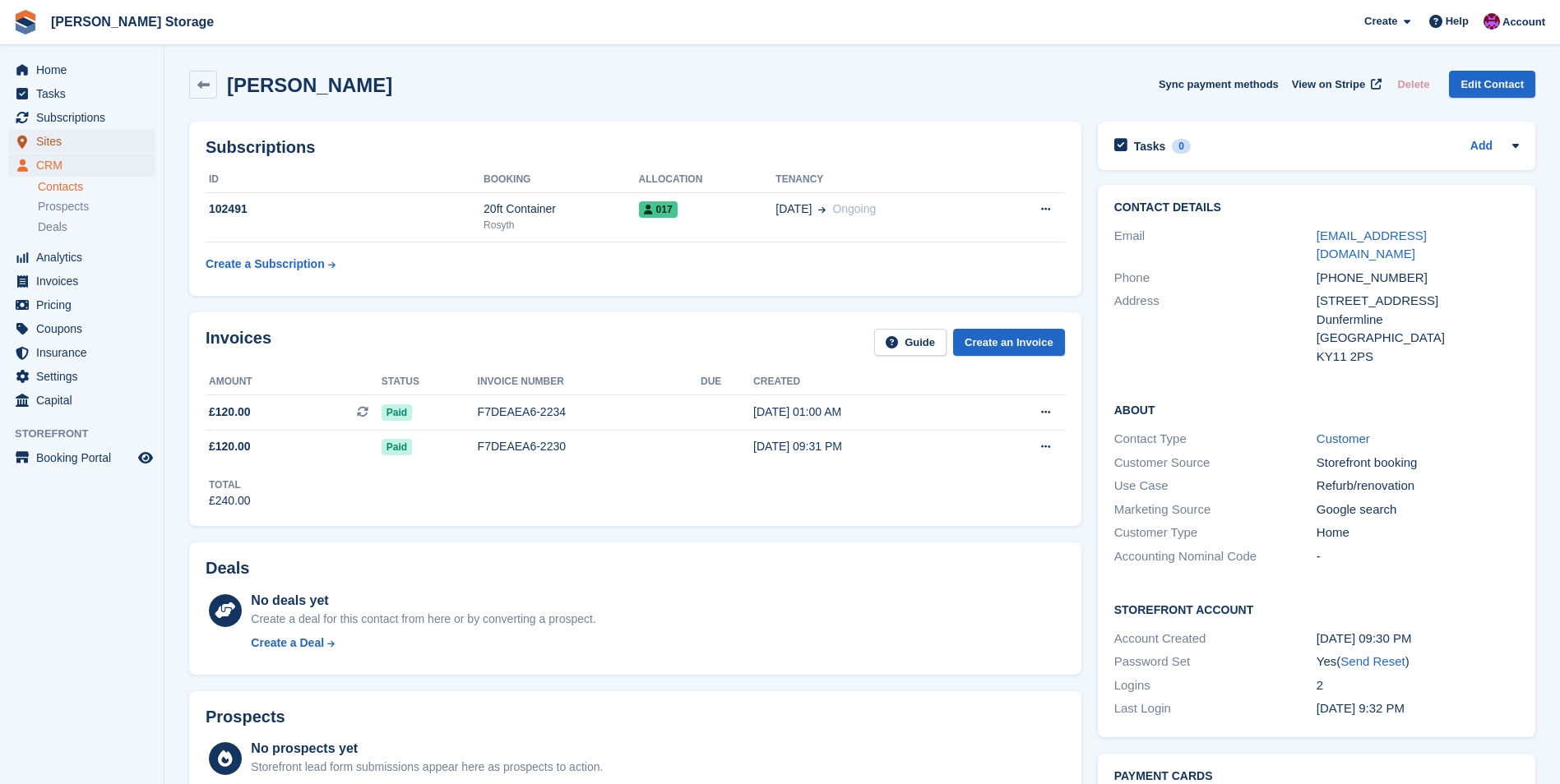
click at [57, 139] on span "Sites" at bounding box center [86, 142] width 99 height 23
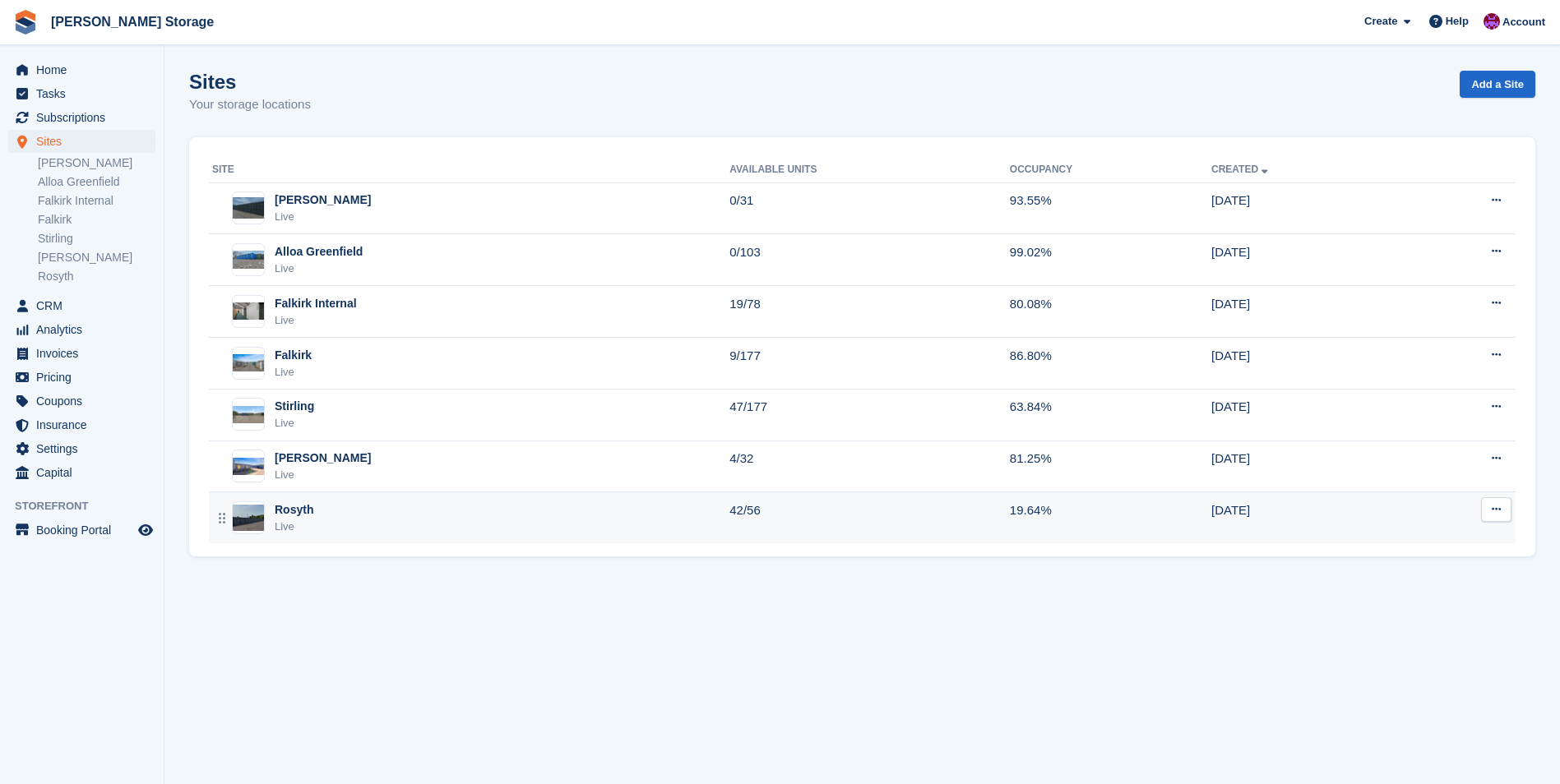
click at [639, 511] on div "Rosyth Live" at bounding box center [470, 518] width 517 height 34
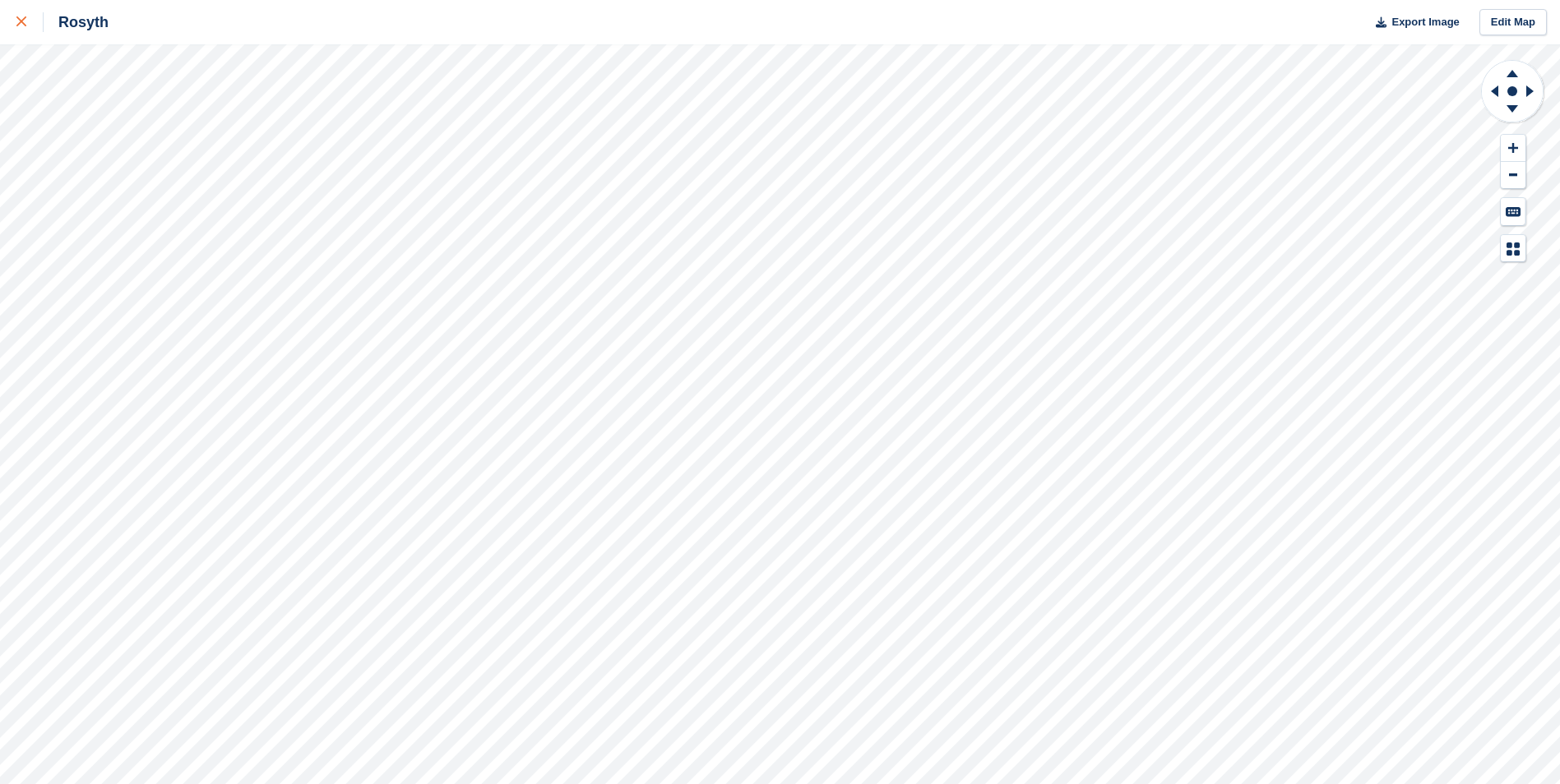
click at [14, 22] on link at bounding box center [21, 22] width 44 height 45
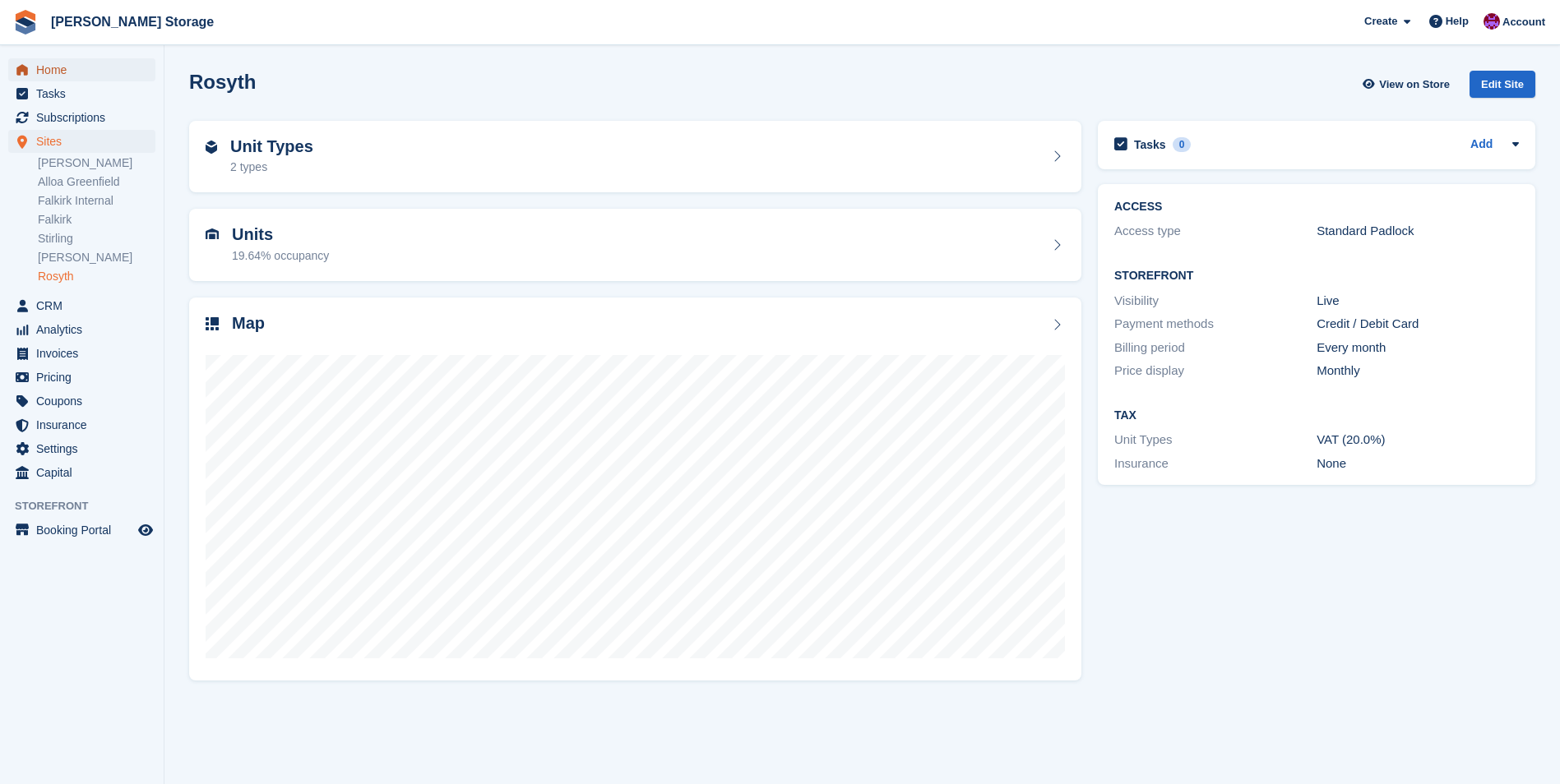
click at [43, 65] on span "Home" at bounding box center [86, 70] width 99 height 23
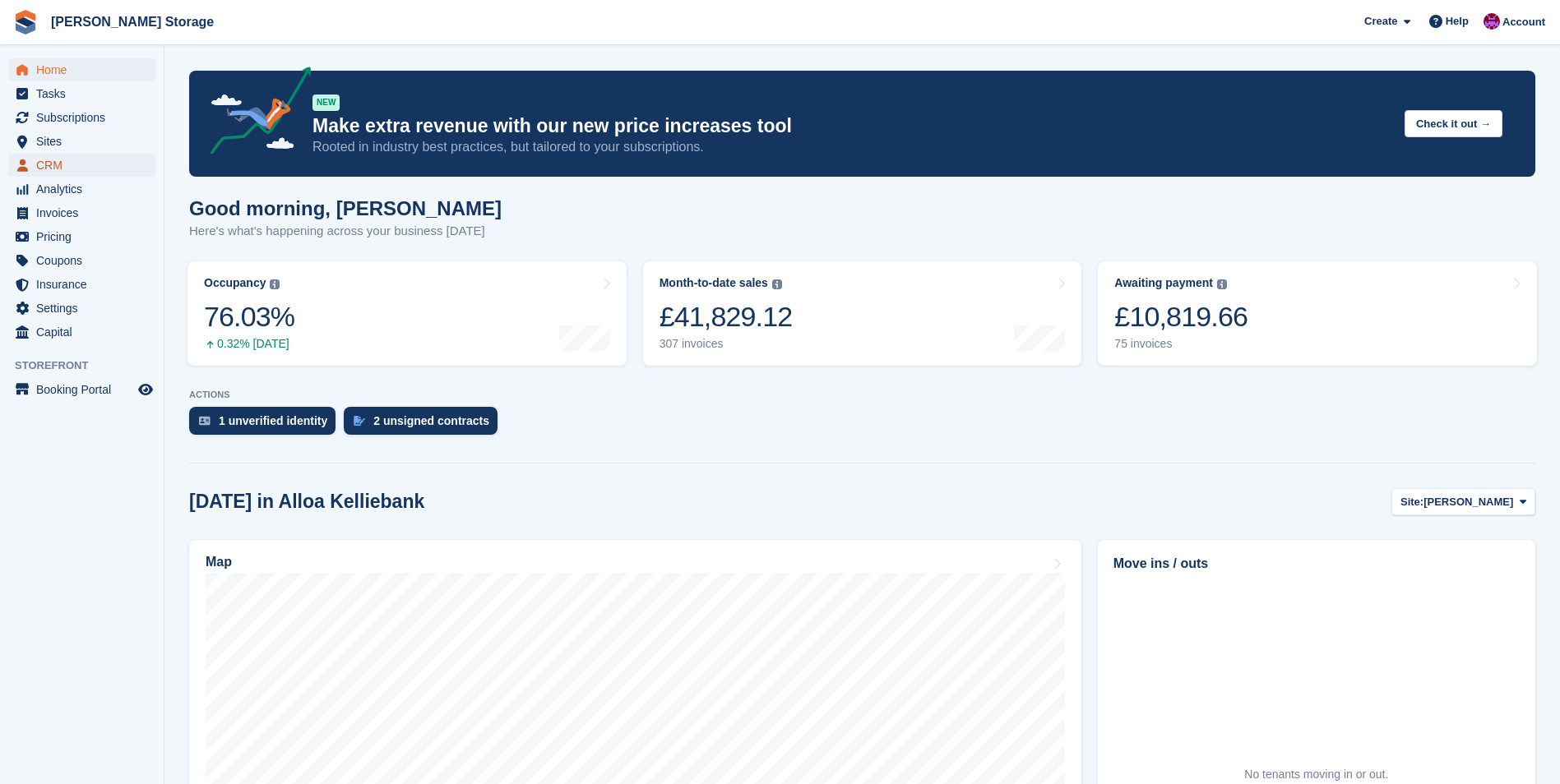
click at [63, 161] on span "CRM" at bounding box center [86, 165] width 99 height 23
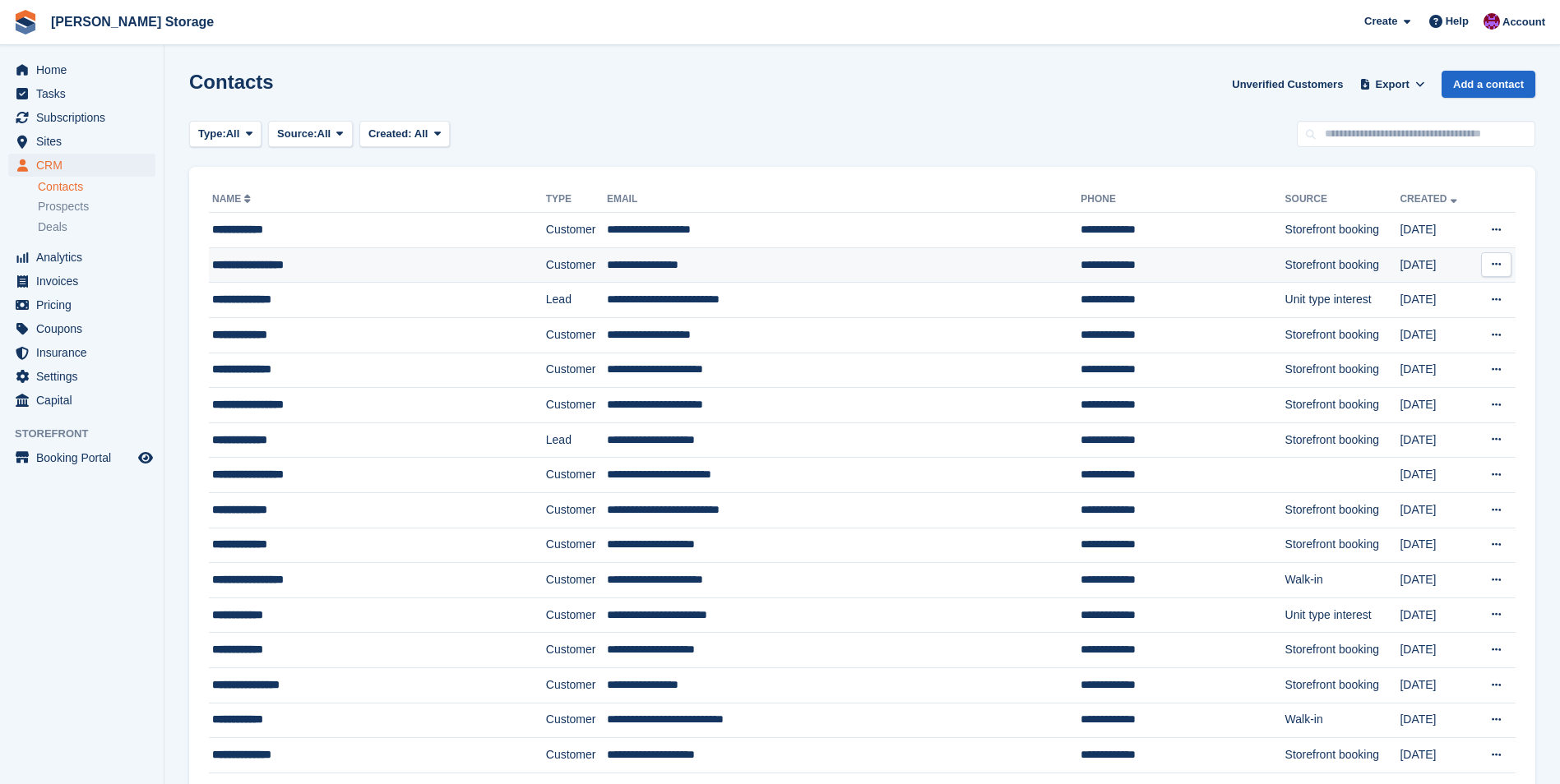
click at [666, 262] on td "**********" at bounding box center [844, 265] width 473 height 35
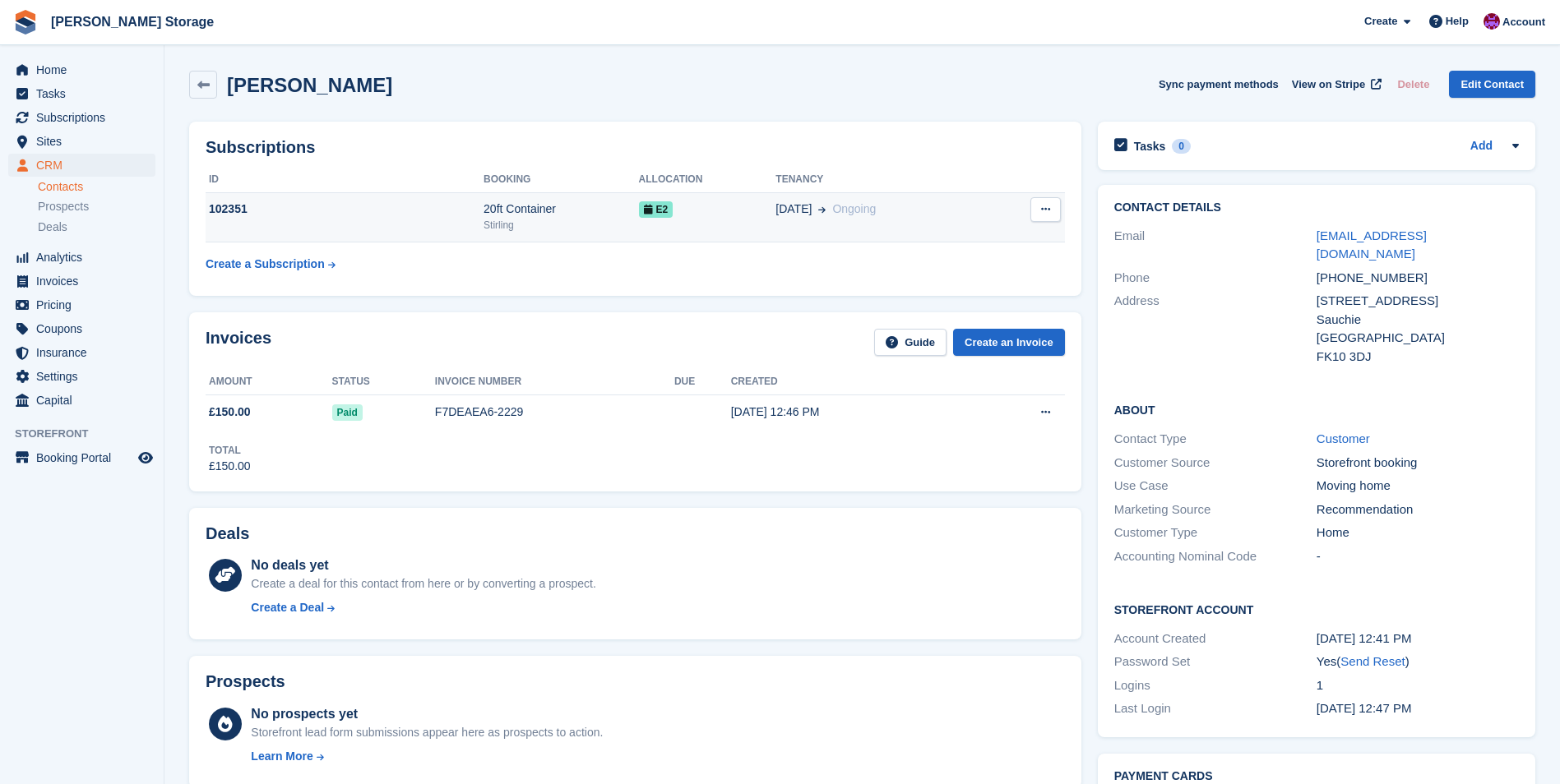
click at [714, 237] on td "E2" at bounding box center [708, 218] width 137 height 51
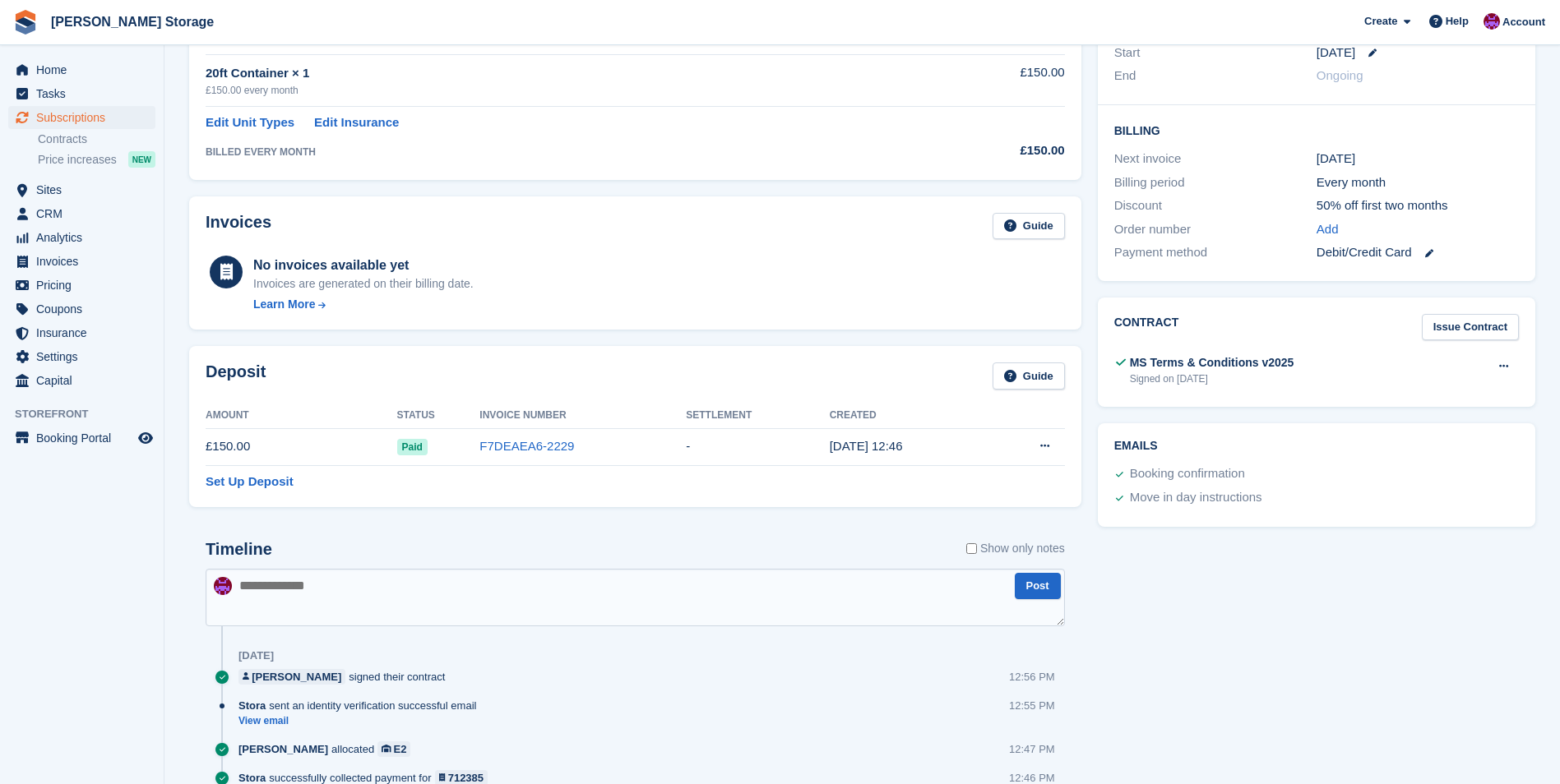
scroll to position [494, 0]
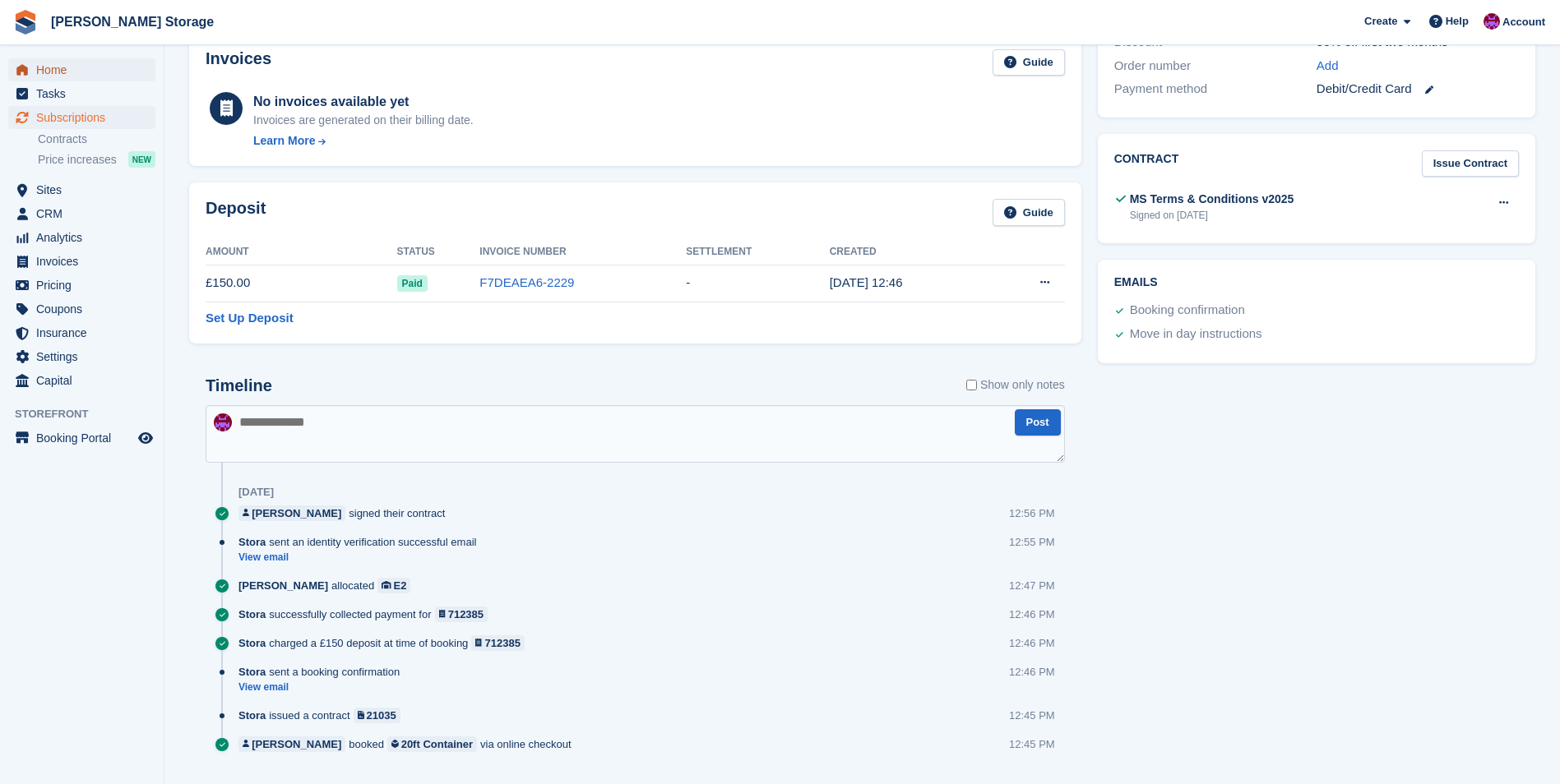
click at [45, 65] on span "Home" at bounding box center [86, 70] width 99 height 23
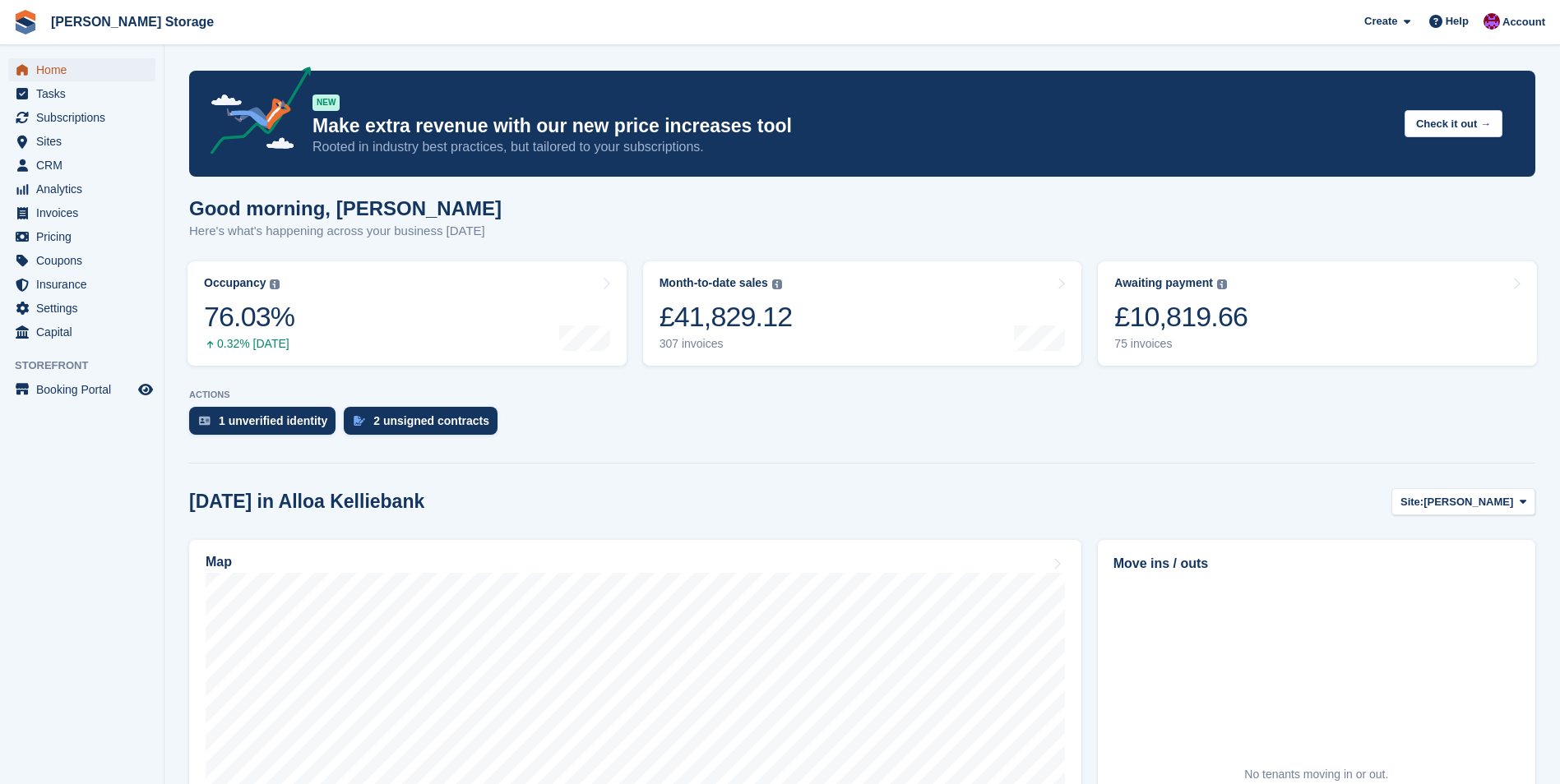
click at [53, 70] on span "Home" at bounding box center [86, 70] width 99 height 23
click at [49, 159] on span "CRM" at bounding box center [86, 165] width 99 height 23
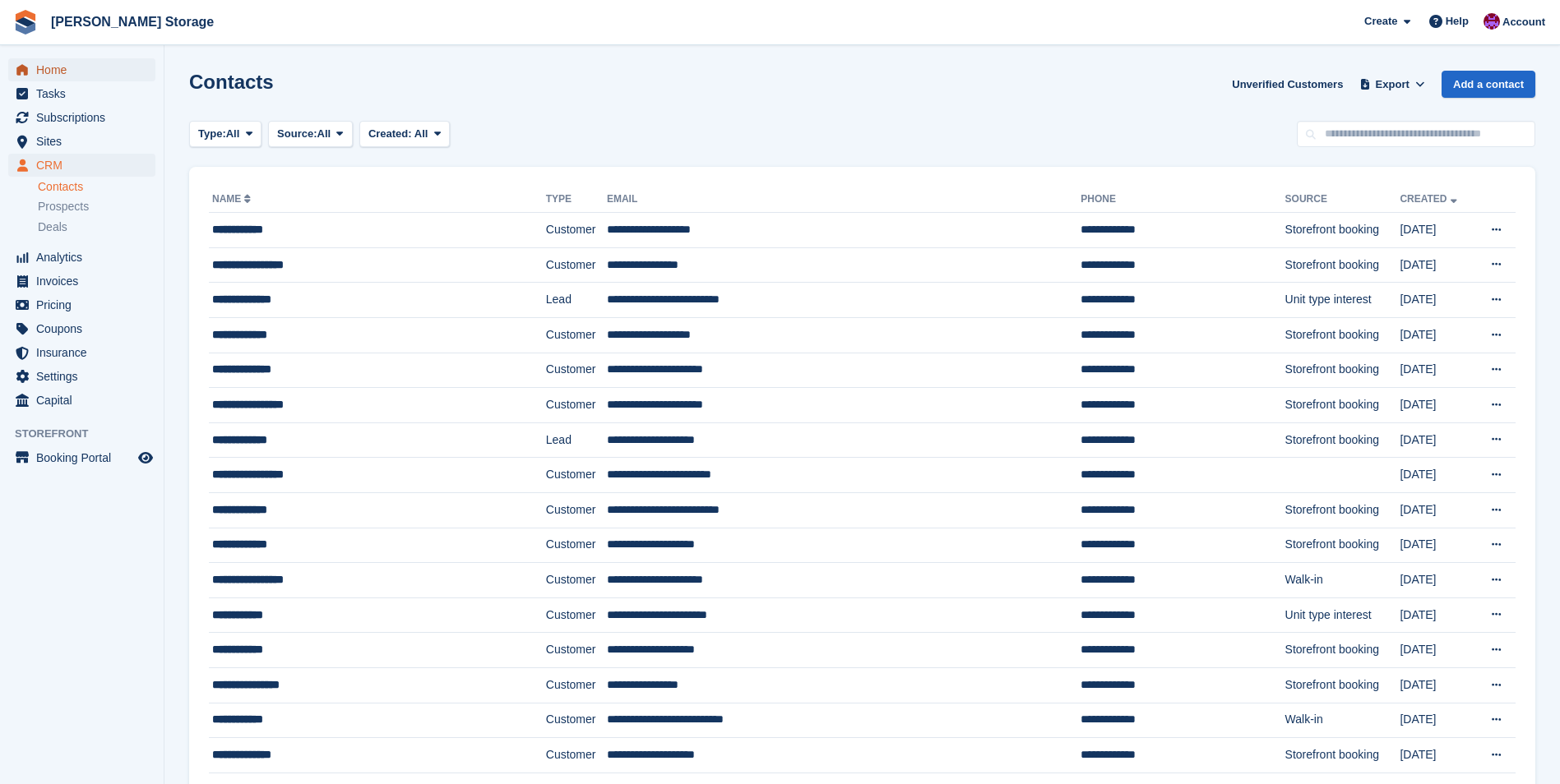
click at [52, 67] on span "Home" at bounding box center [86, 70] width 99 height 23
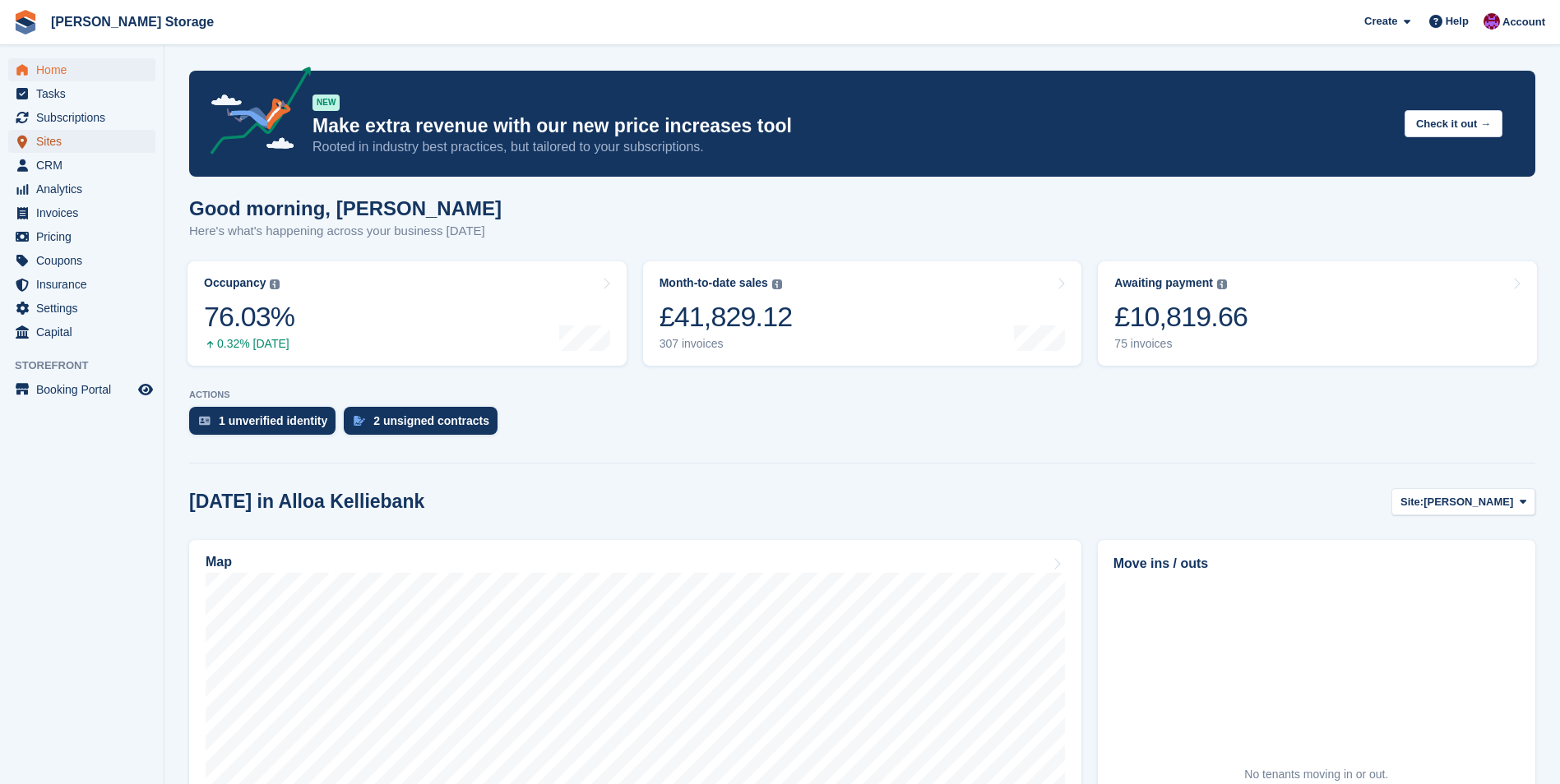
click at [51, 134] on span "Sites" at bounding box center [86, 142] width 99 height 23
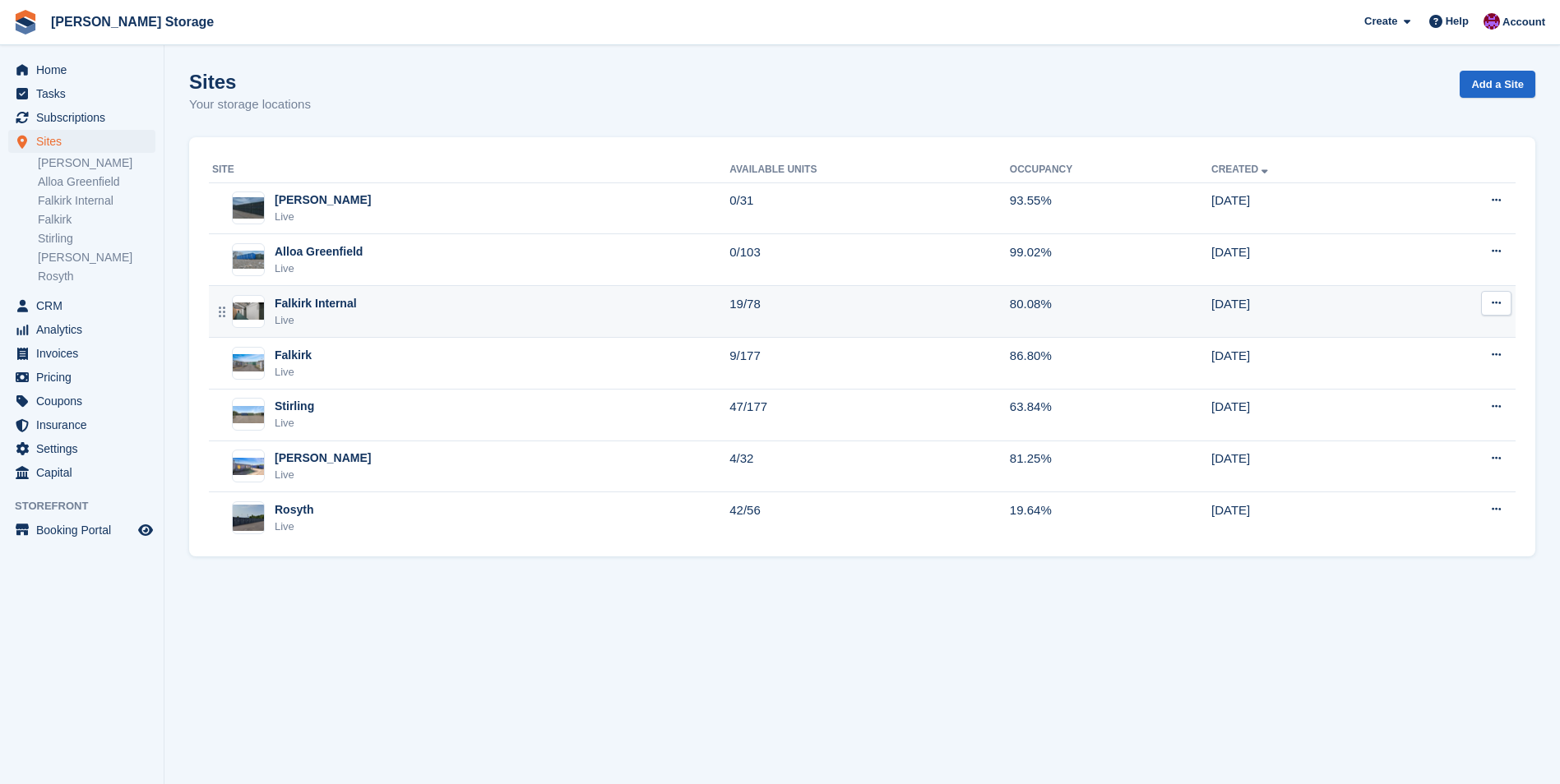
click at [481, 312] on div "Falkirk Internal Live" at bounding box center [470, 312] width 517 height 34
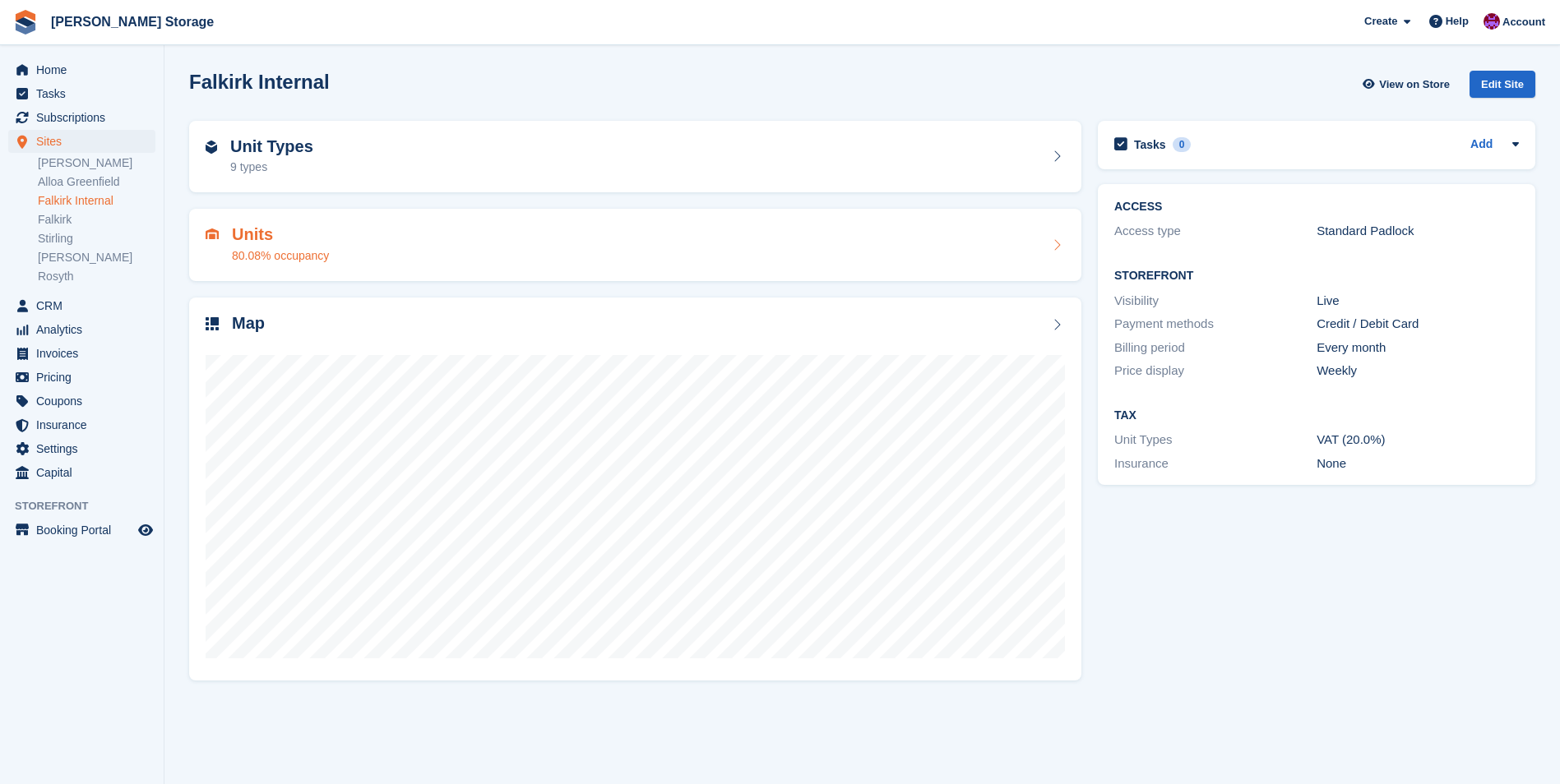
click at [445, 241] on div "Units 80.08% occupancy" at bounding box center [636, 245] width 859 height 40
click at [393, 171] on div "Unit Types 9 types" at bounding box center [636, 156] width 859 height 40
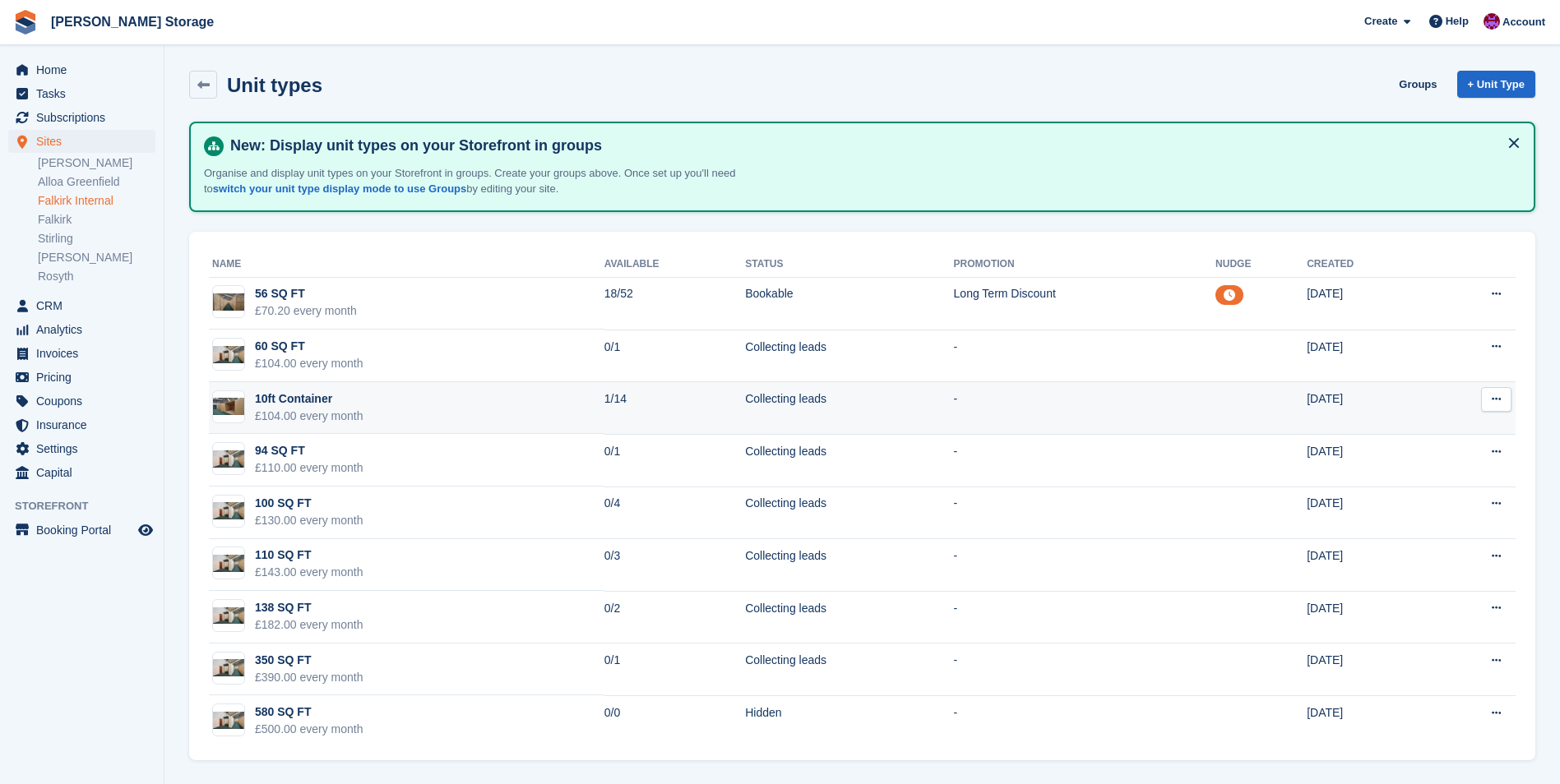
click at [662, 405] on td "1/14" at bounding box center [675, 408] width 141 height 52
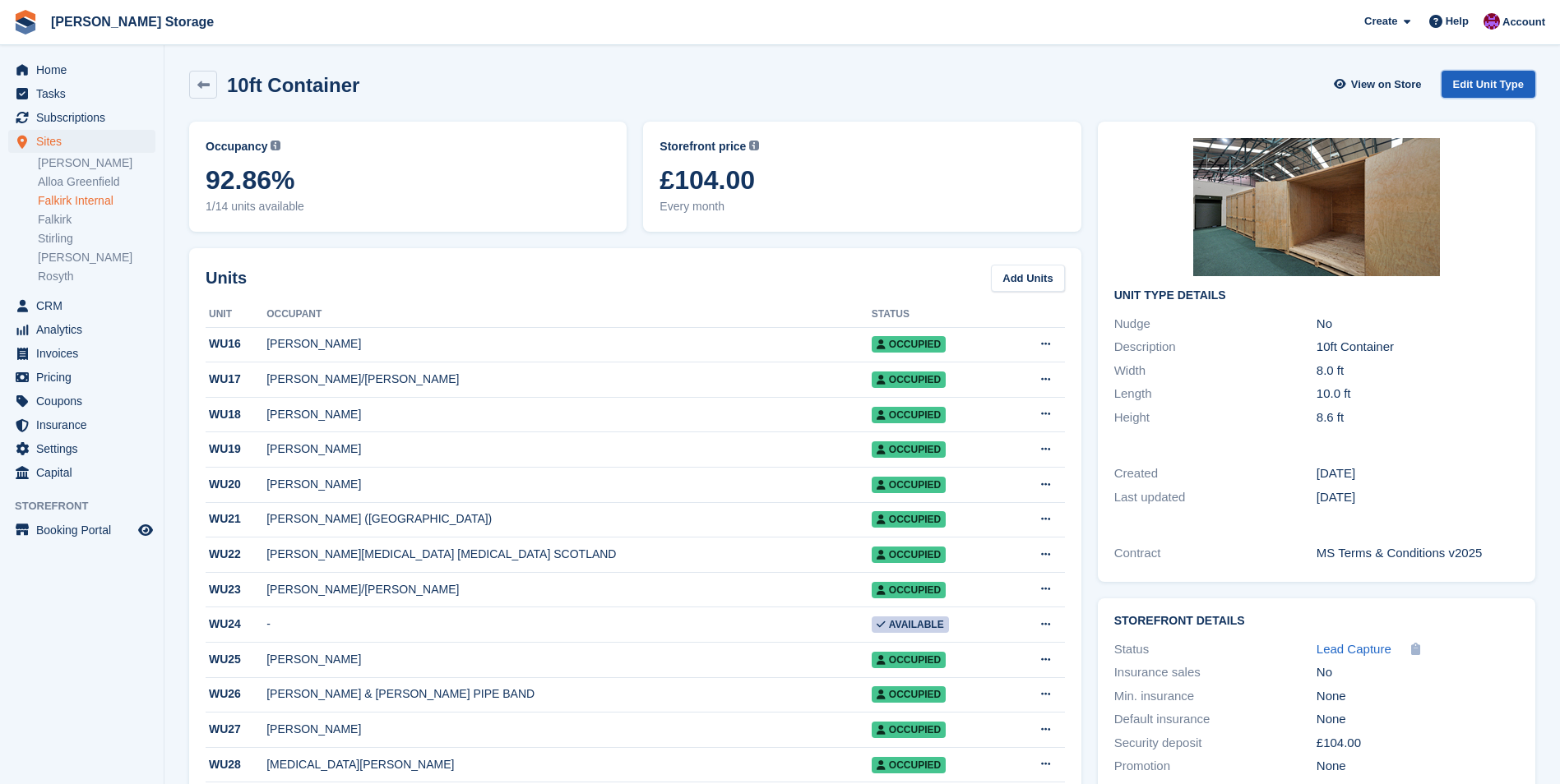
click at [1487, 83] on link "Edit Unit Type" at bounding box center [1488, 85] width 93 height 27
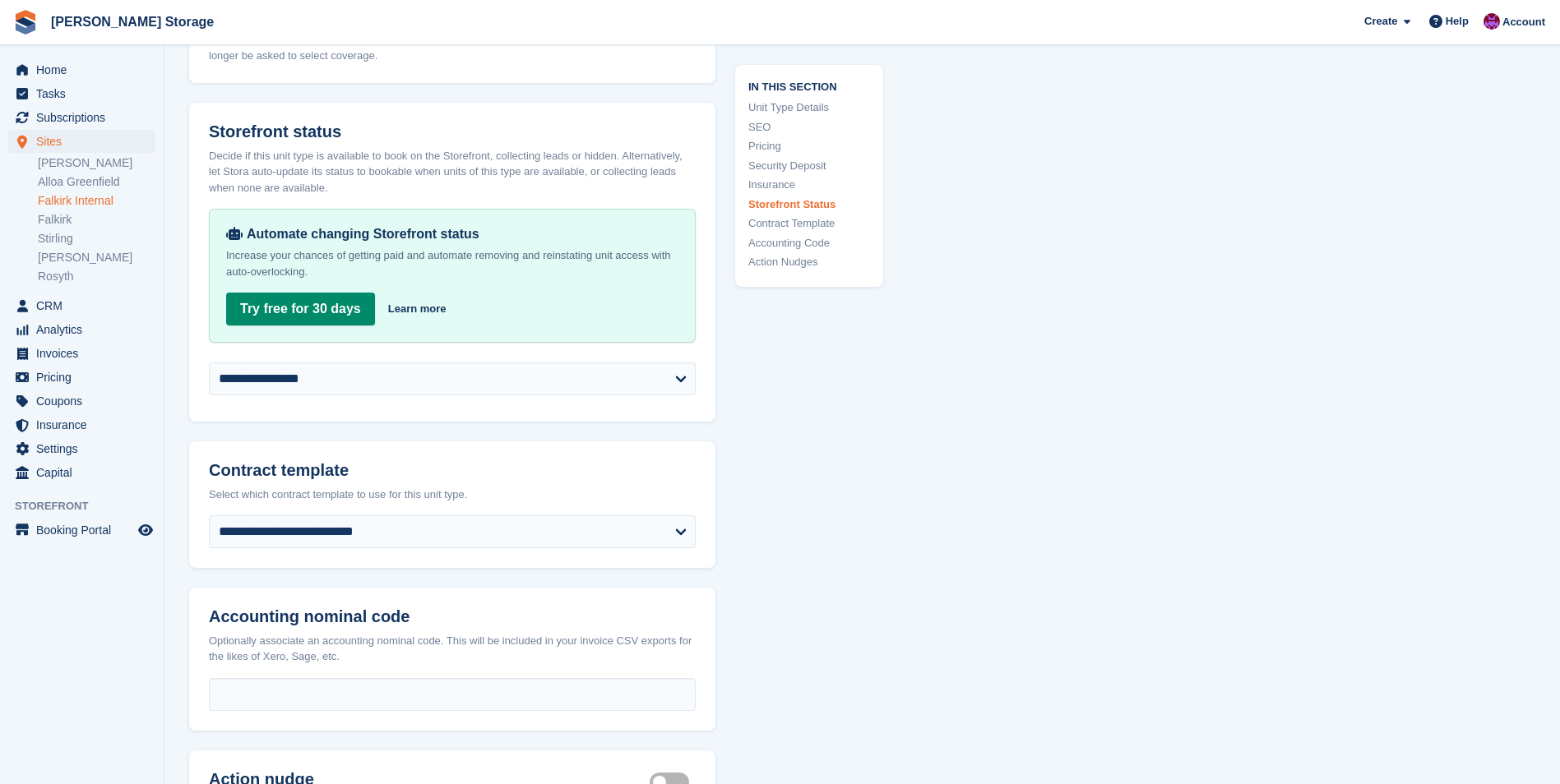
scroll to position [2548, 0]
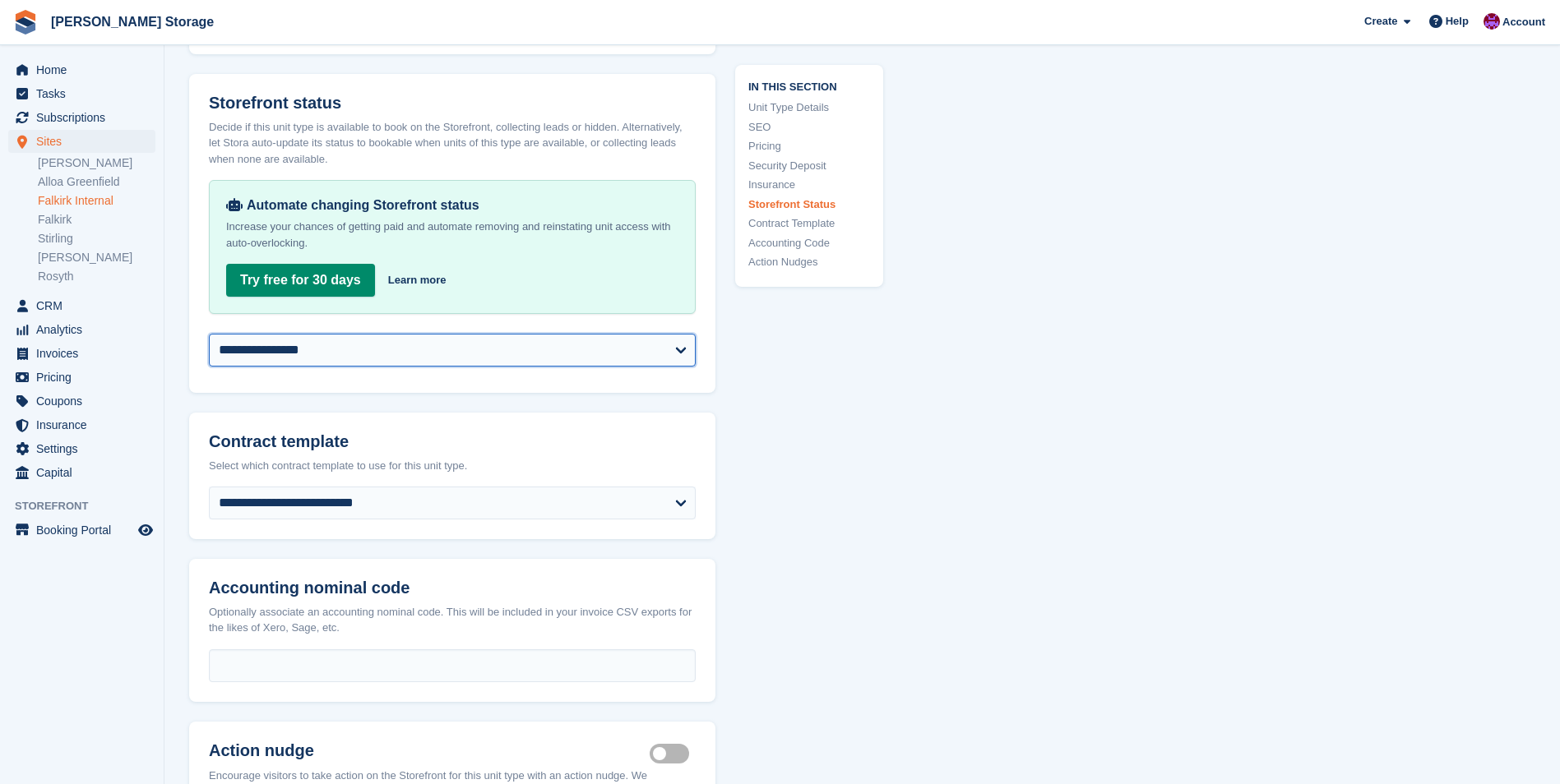
click at [446, 356] on select "**********" at bounding box center [452, 351] width 487 height 33
select select "********"
click at [209, 334] on select "**********" at bounding box center [452, 351] width 487 height 33
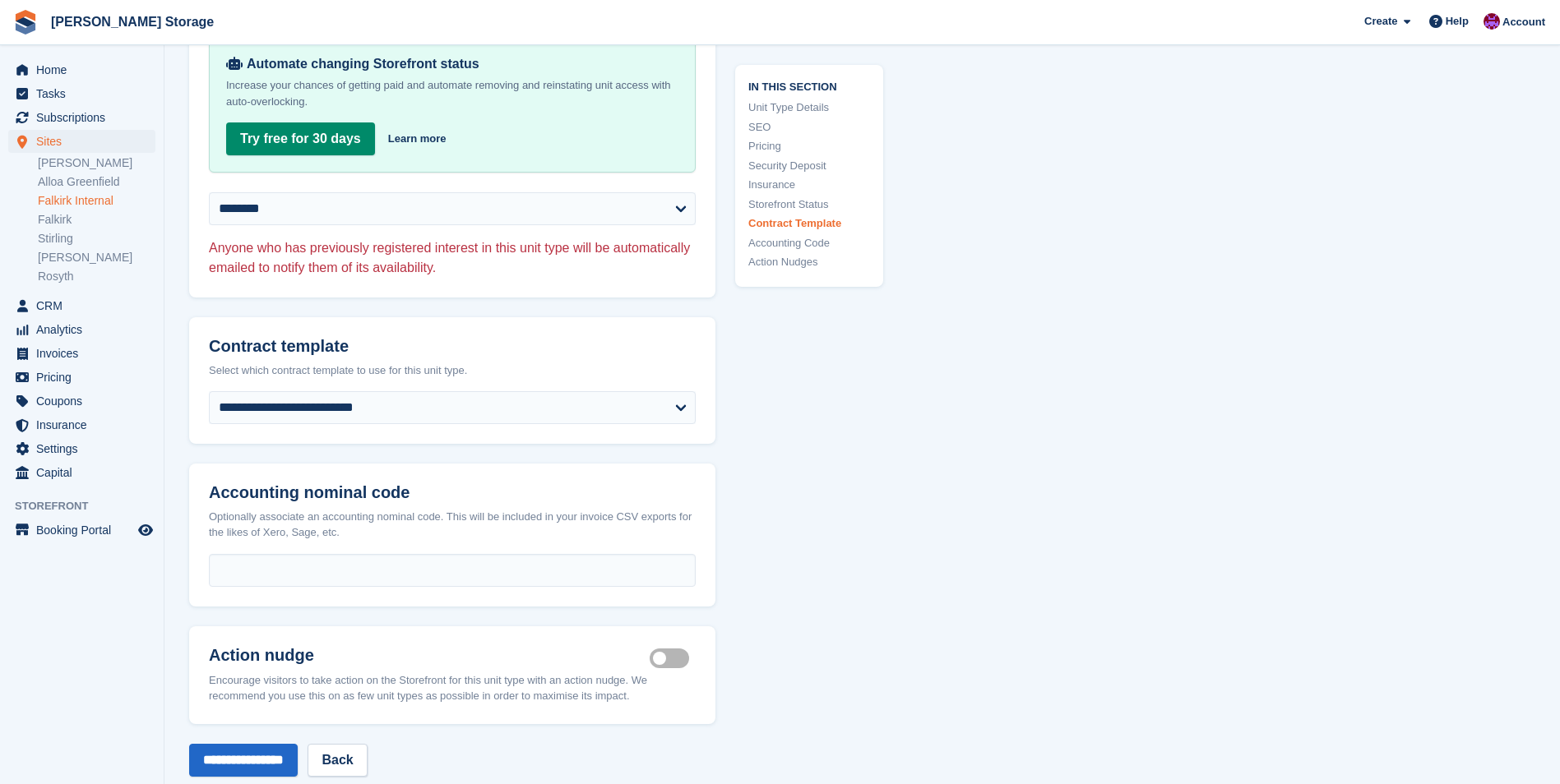
scroll to position [3042, 0]
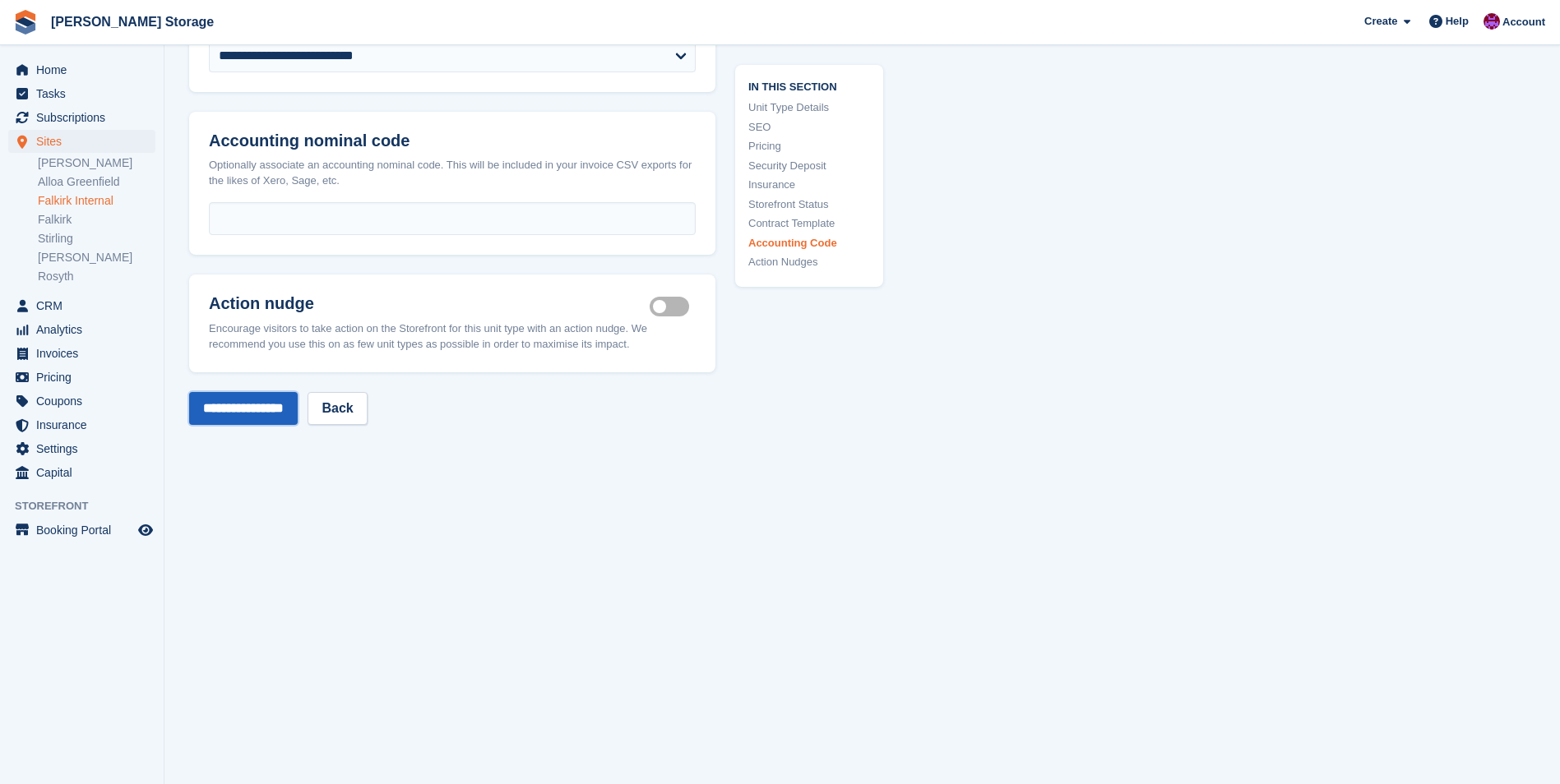
click at [271, 408] on input "**********" at bounding box center [244, 409] width 109 height 33
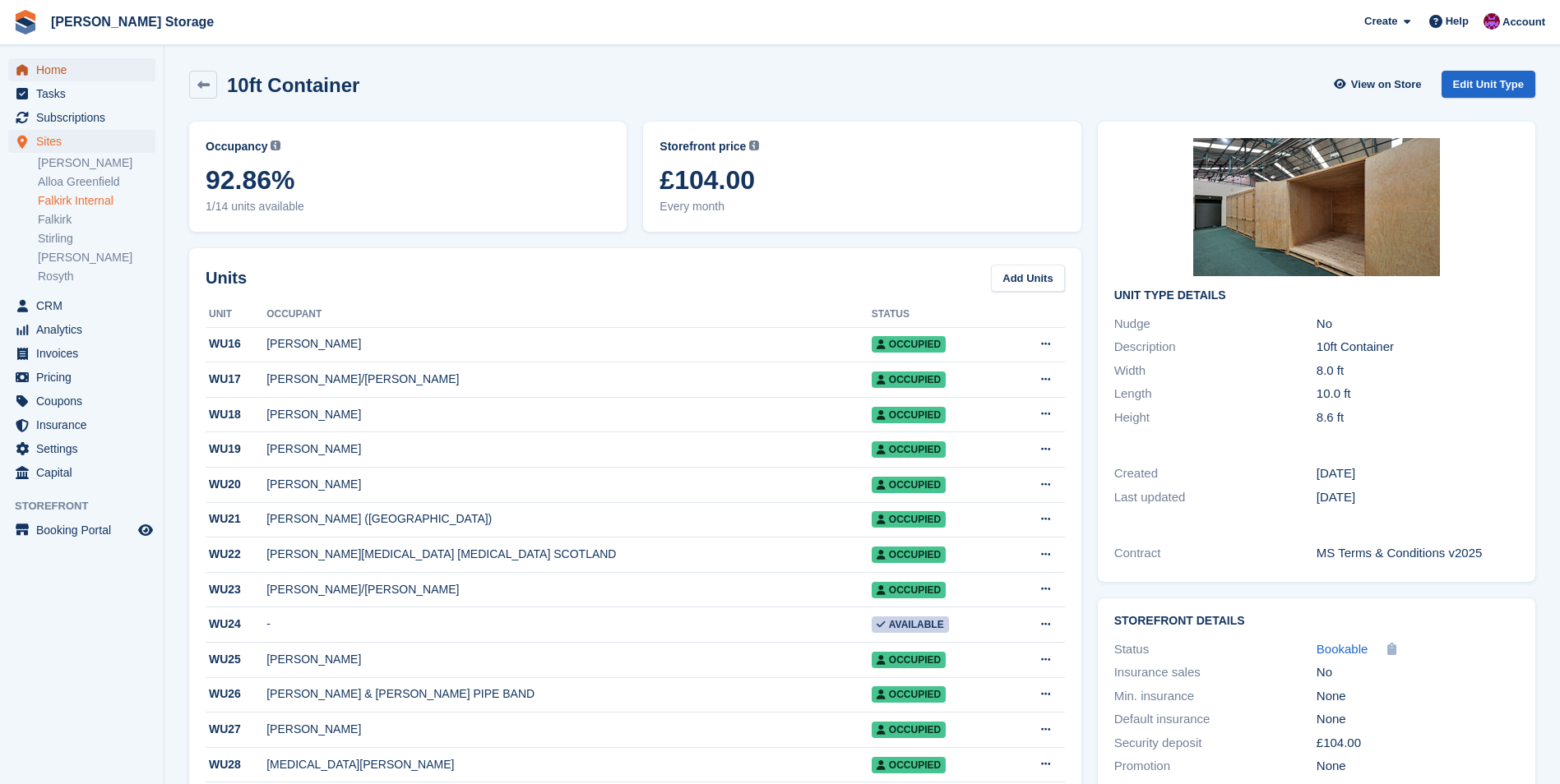
click at [45, 68] on span "Home" at bounding box center [86, 70] width 99 height 23
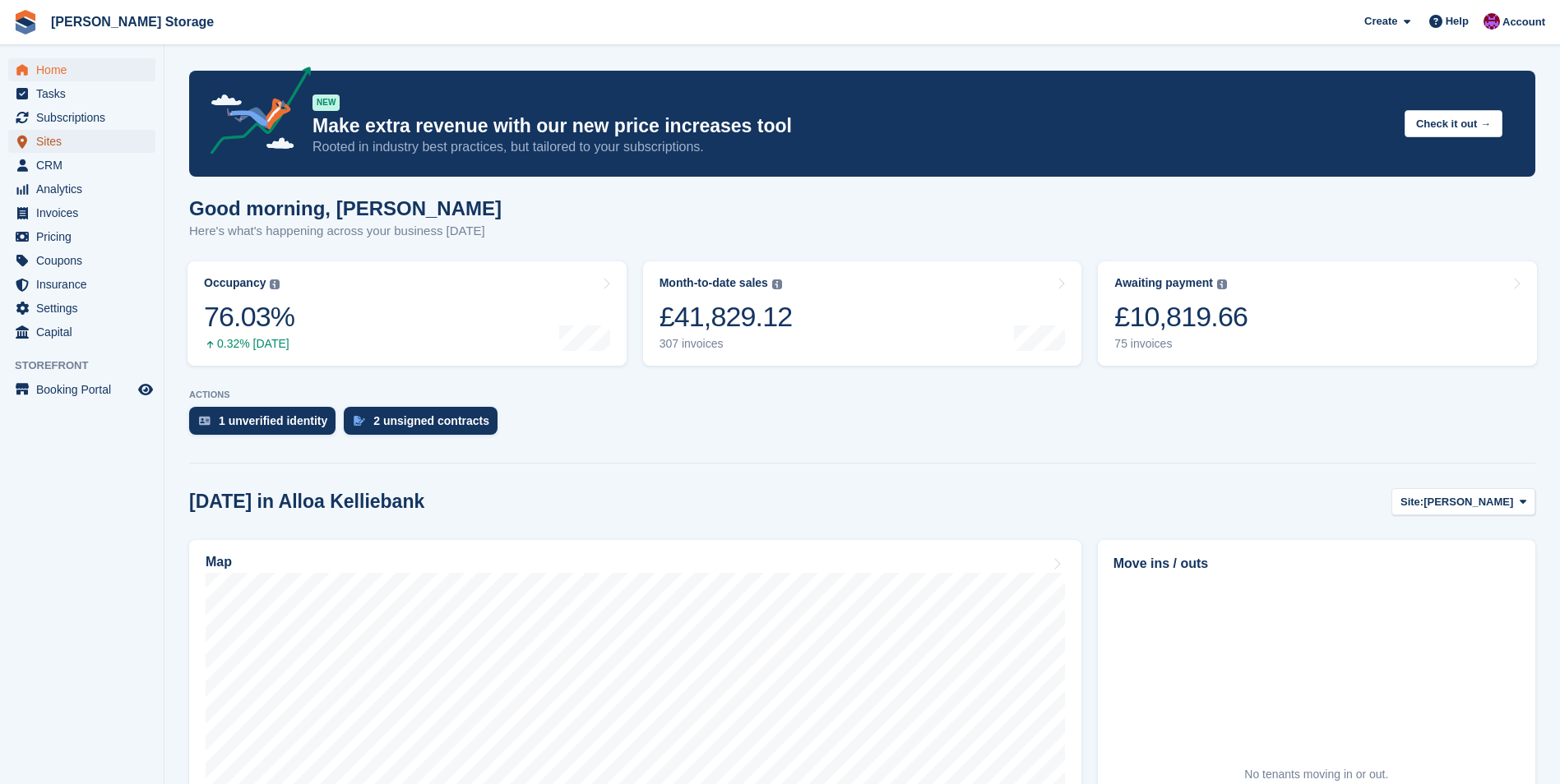
click at [63, 134] on span "Sites" at bounding box center [86, 142] width 99 height 23
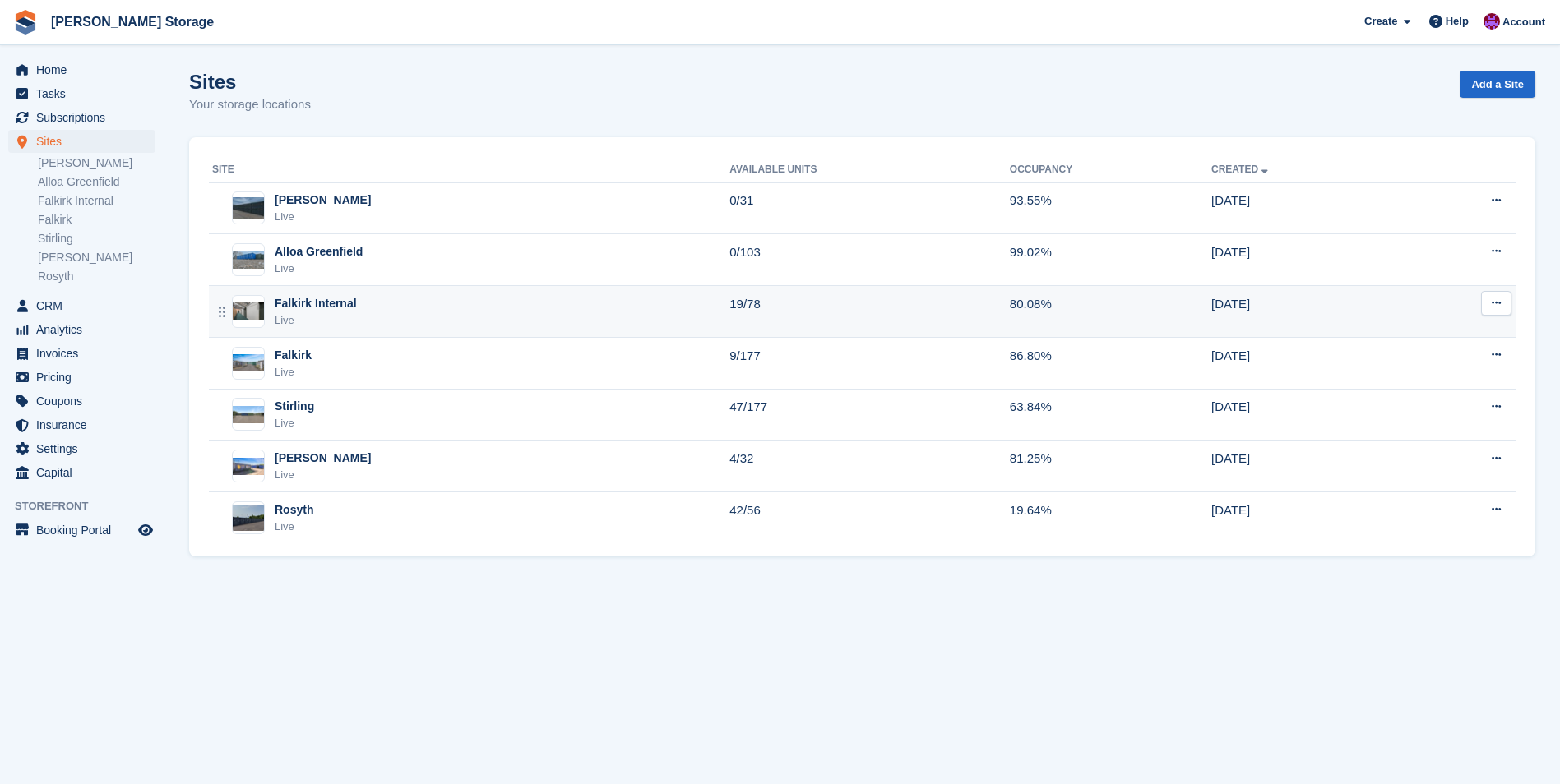
click at [407, 307] on div "Falkirk Internal Live" at bounding box center [470, 312] width 517 height 34
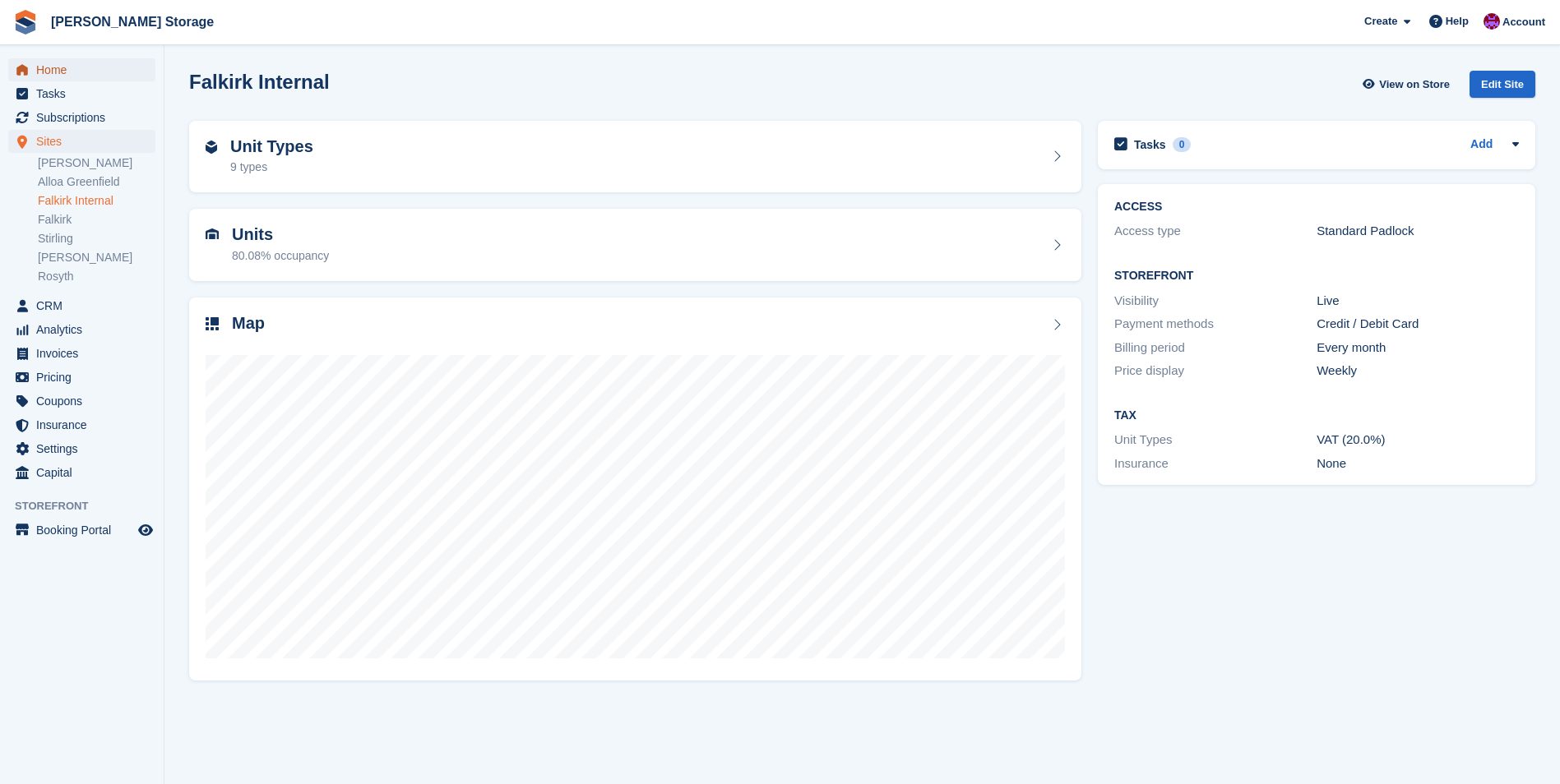
click at [71, 64] on span "Home" at bounding box center [86, 70] width 99 height 23
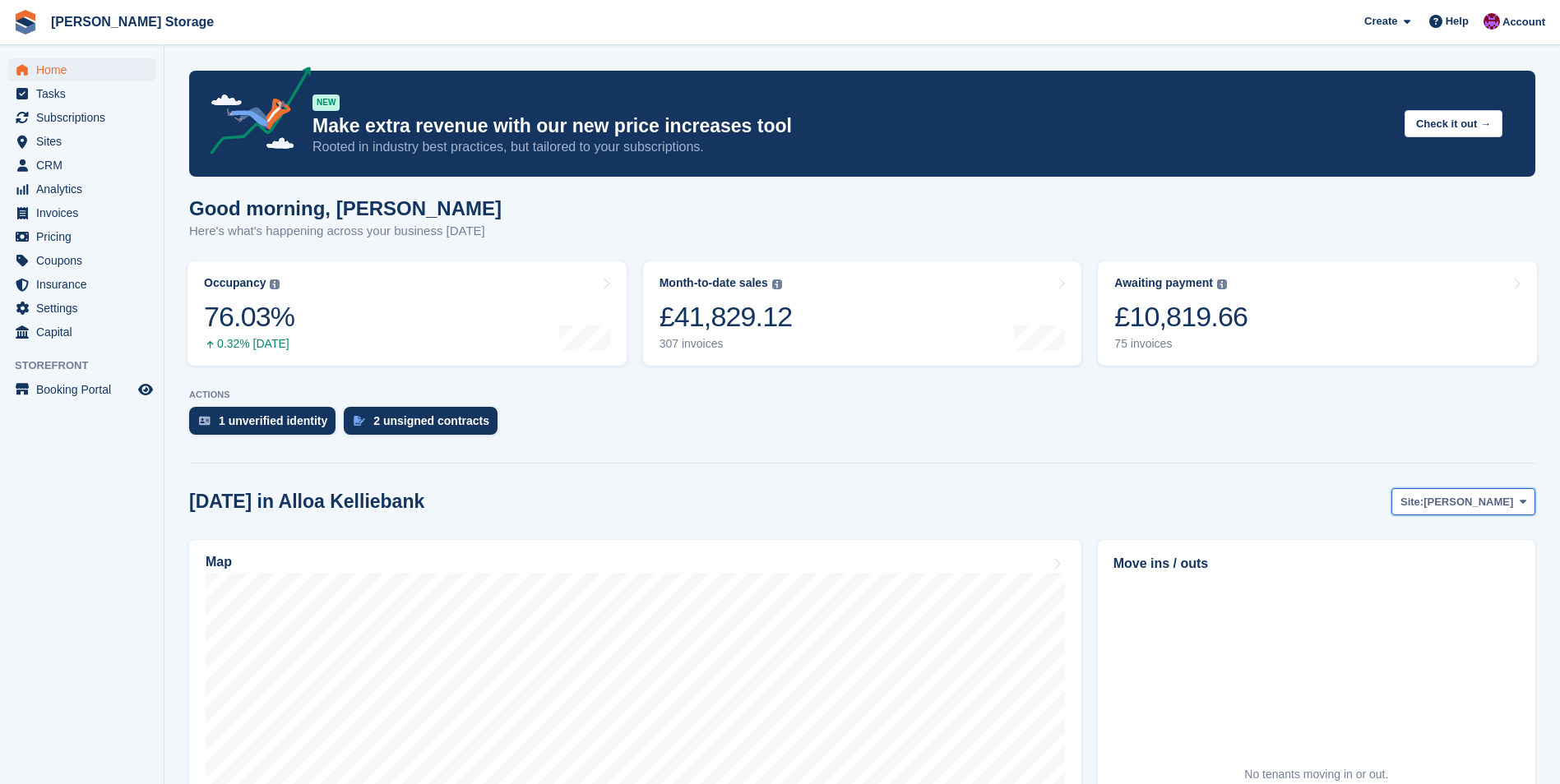
click at [1521, 495] on span at bounding box center [1523, 501] width 14 height 14
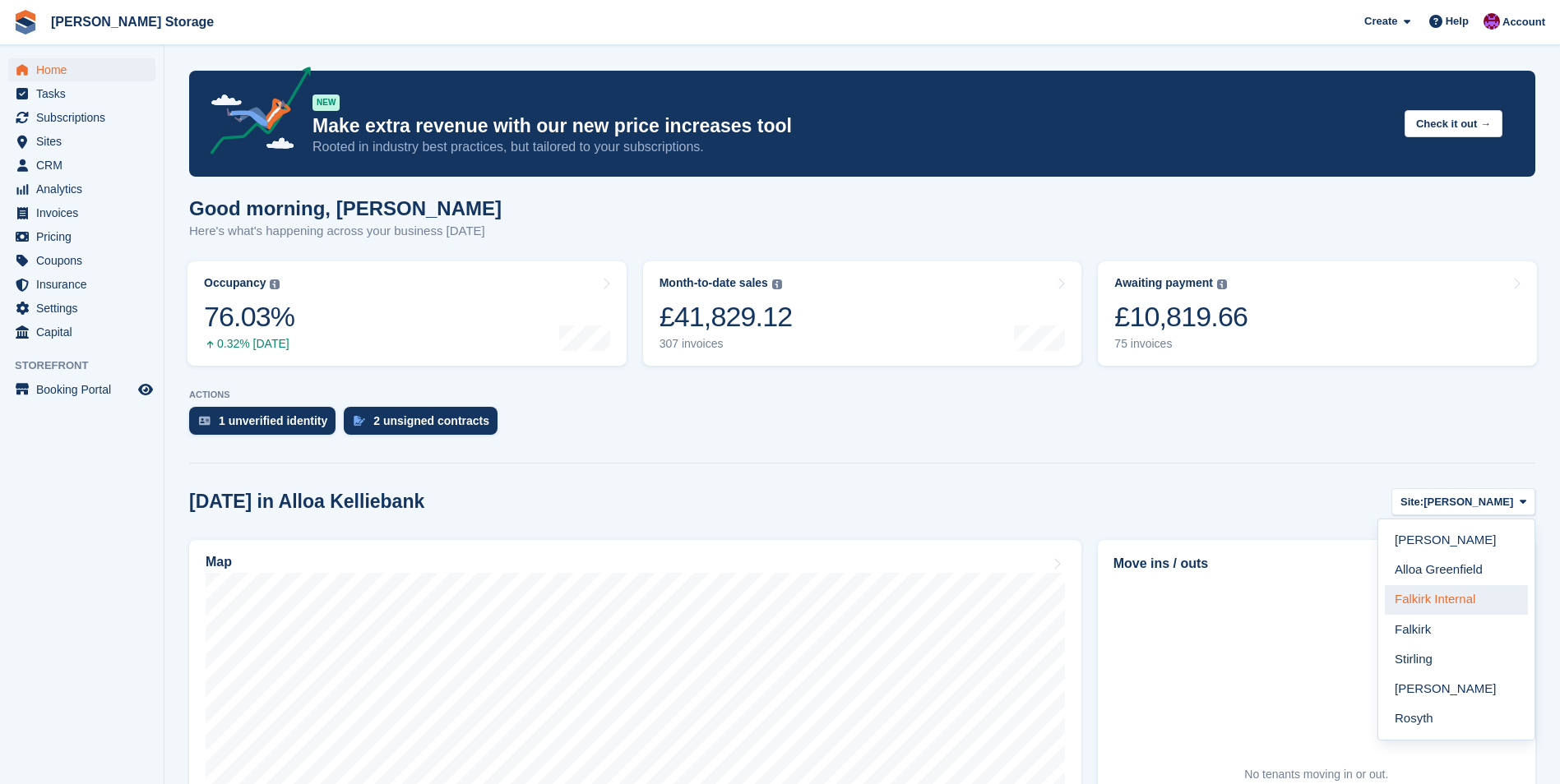
click at [1467, 591] on link "Falkirk Internal" at bounding box center [1456, 600] width 143 height 29
